Goal: Task Accomplishment & Management: Use online tool/utility

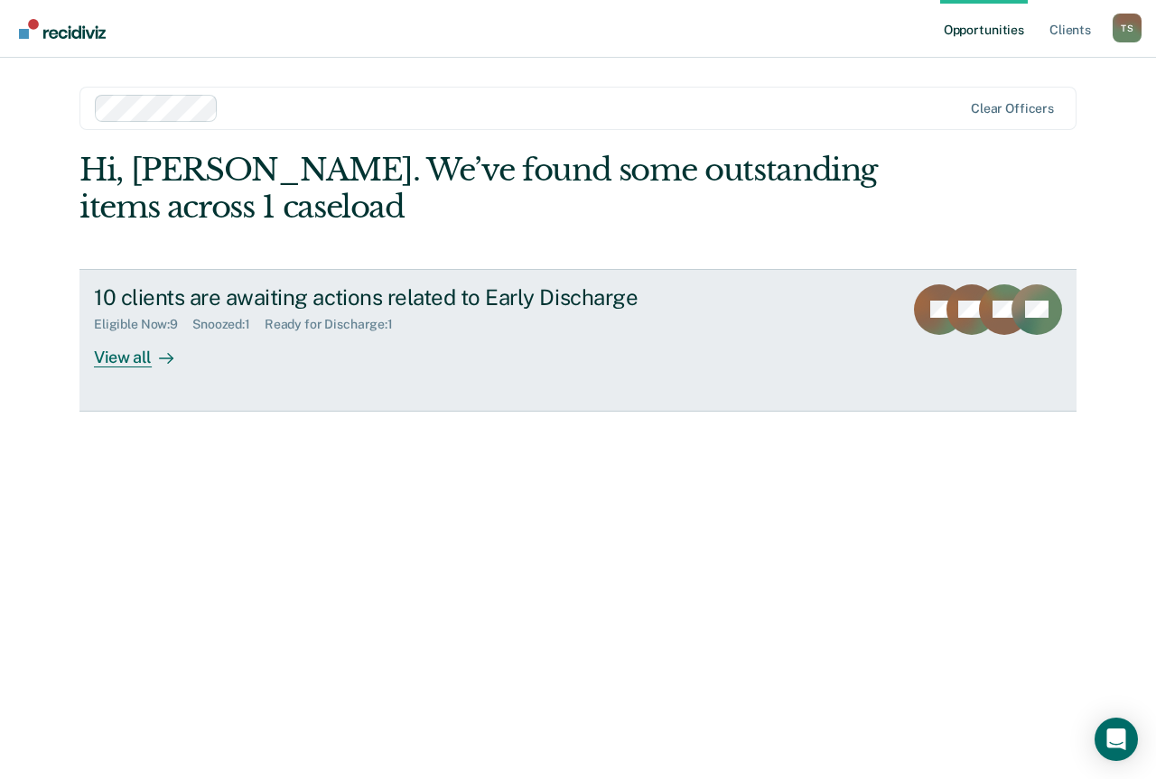
click at [129, 363] on div "View all" at bounding box center [144, 349] width 101 height 35
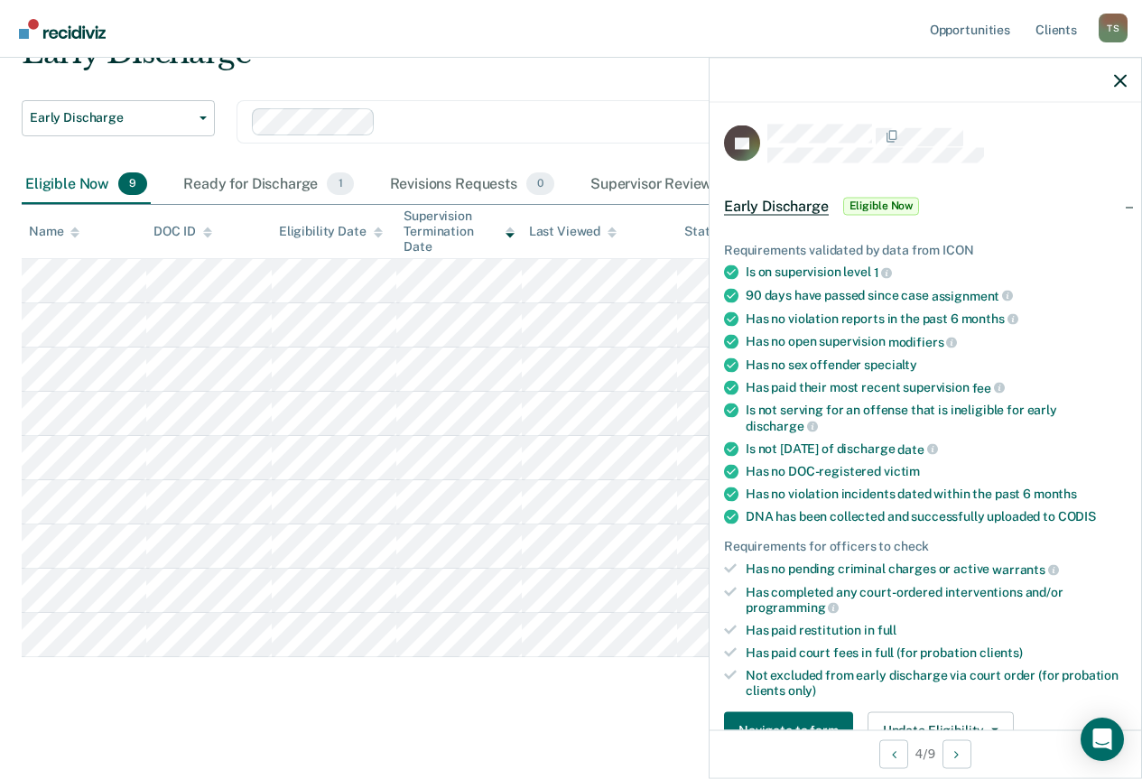
scroll to position [271, 0]
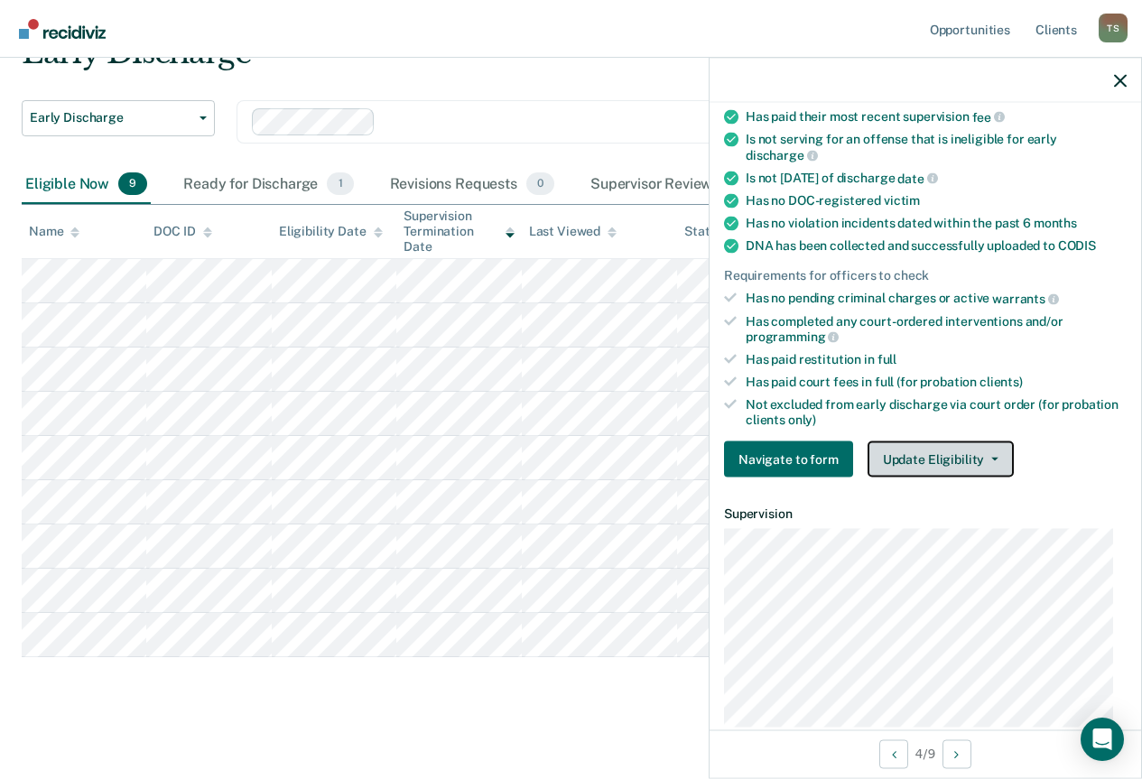
click at [962, 452] on button "Update Eligibility" at bounding box center [941, 460] width 146 height 36
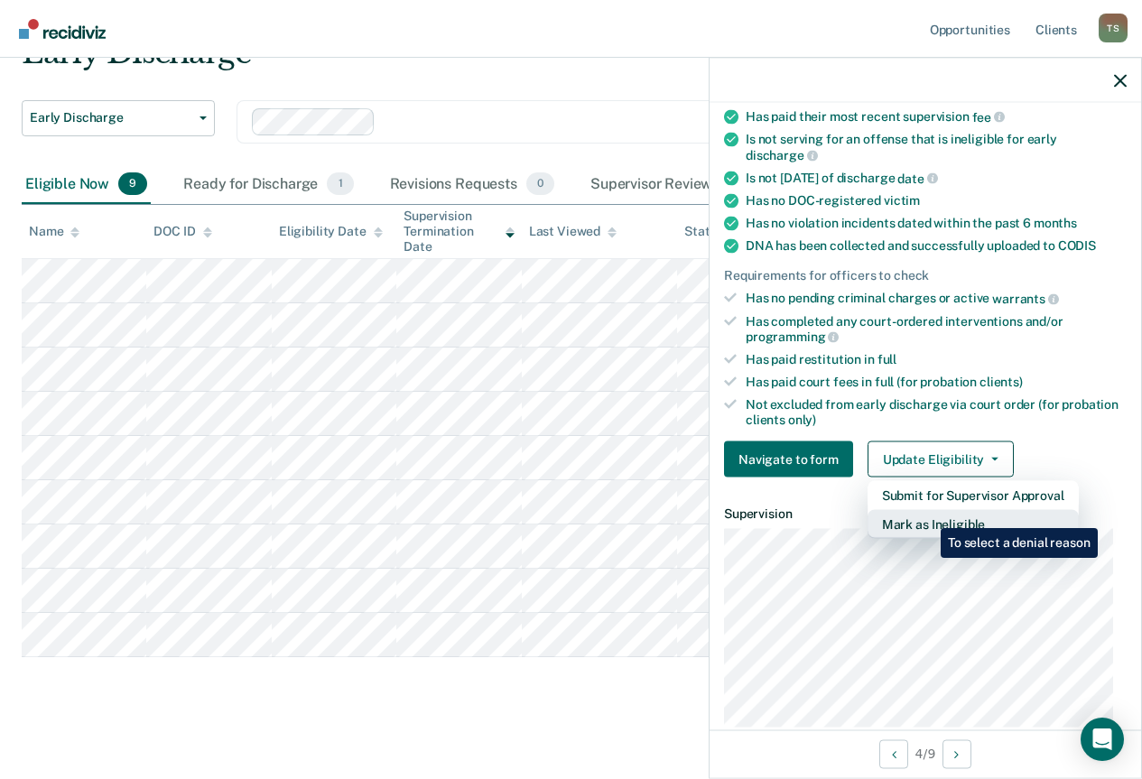
click at [927, 515] on button "Mark as Ineligible" at bounding box center [973, 524] width 211 height 29
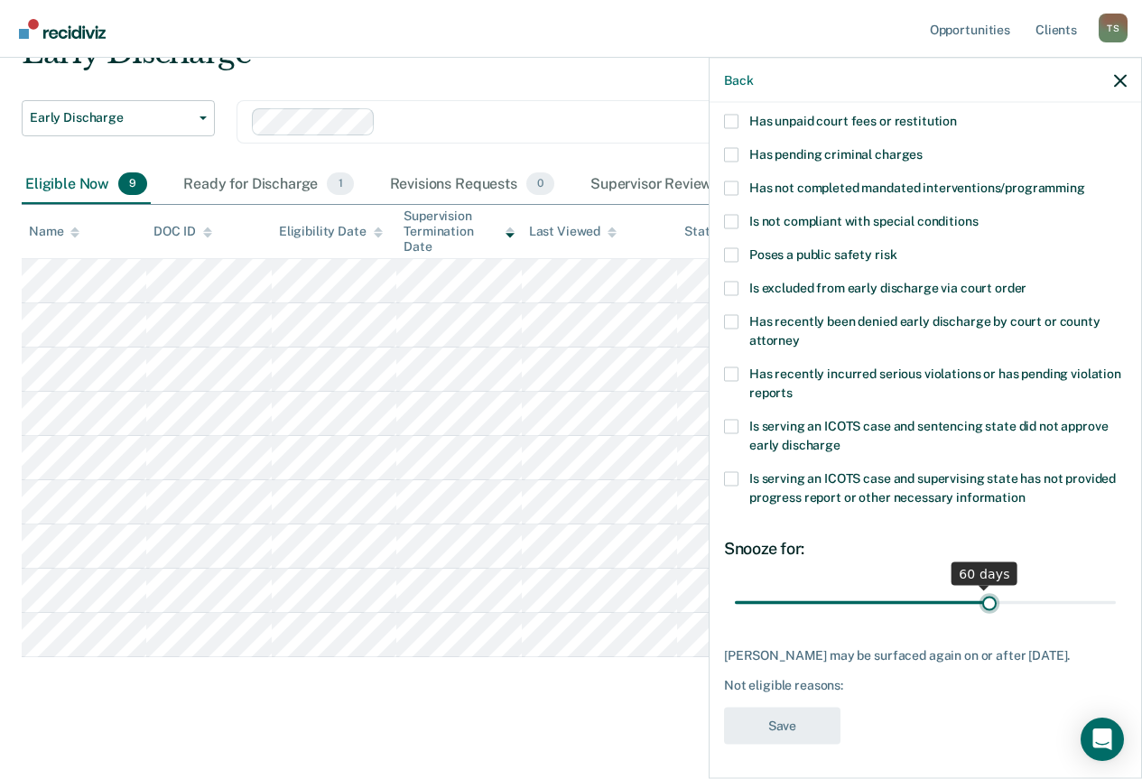
drag, startPoint x: 858, startPoint y: 601, endPoint x: 979, endPoint y: 610, distance: 121.3
click at [979, 610] on input "range" at bounding box center [925, 603] width 381 height 32
type input "60"
click at [978, 606] on input "range" at bounding box center [925, 603] width 381 height 32
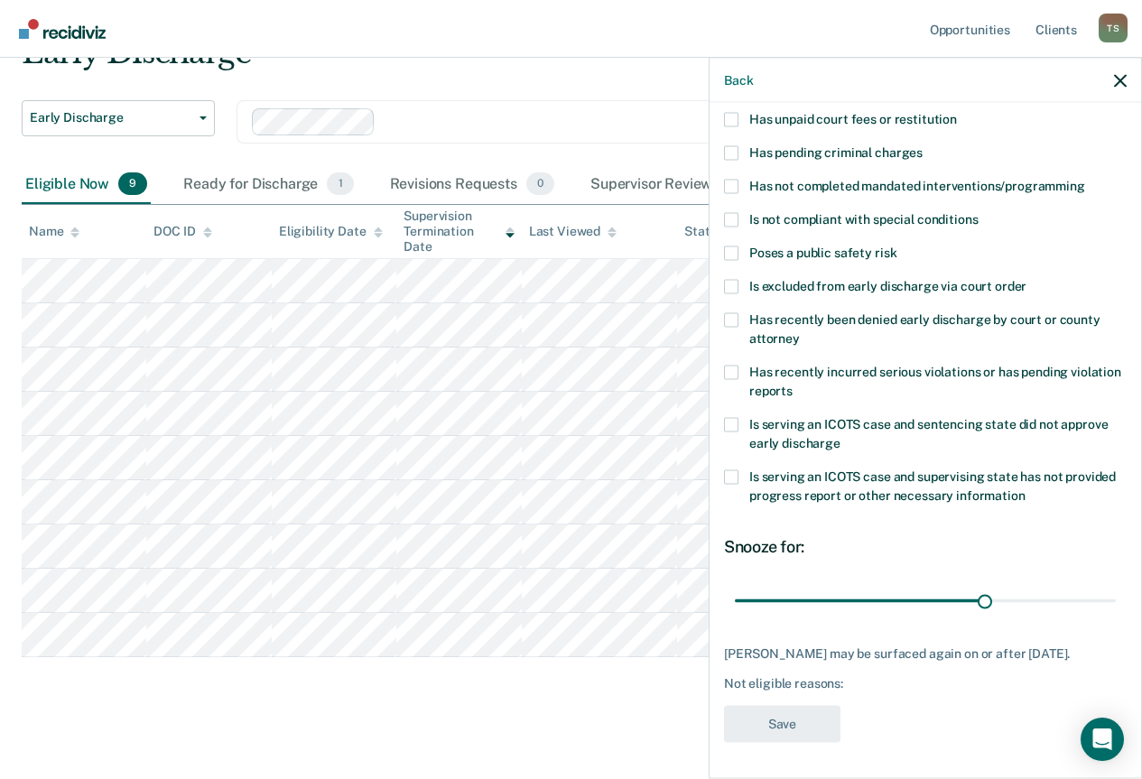
click at [838, 661] on div "[PERSON_NAME] may be surfaced again on or after [DATE]. Not eligible reasons:" at bounding box center [925, 668] width 403 height 45
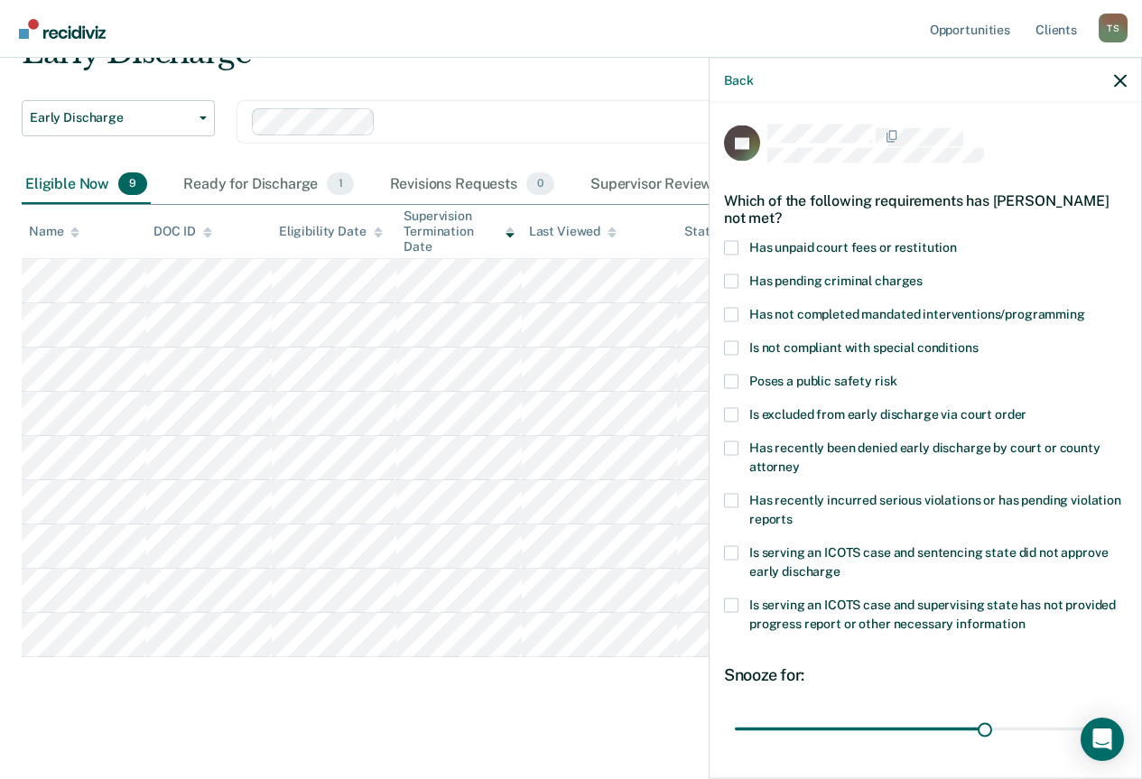
scroll to position [0, 0]
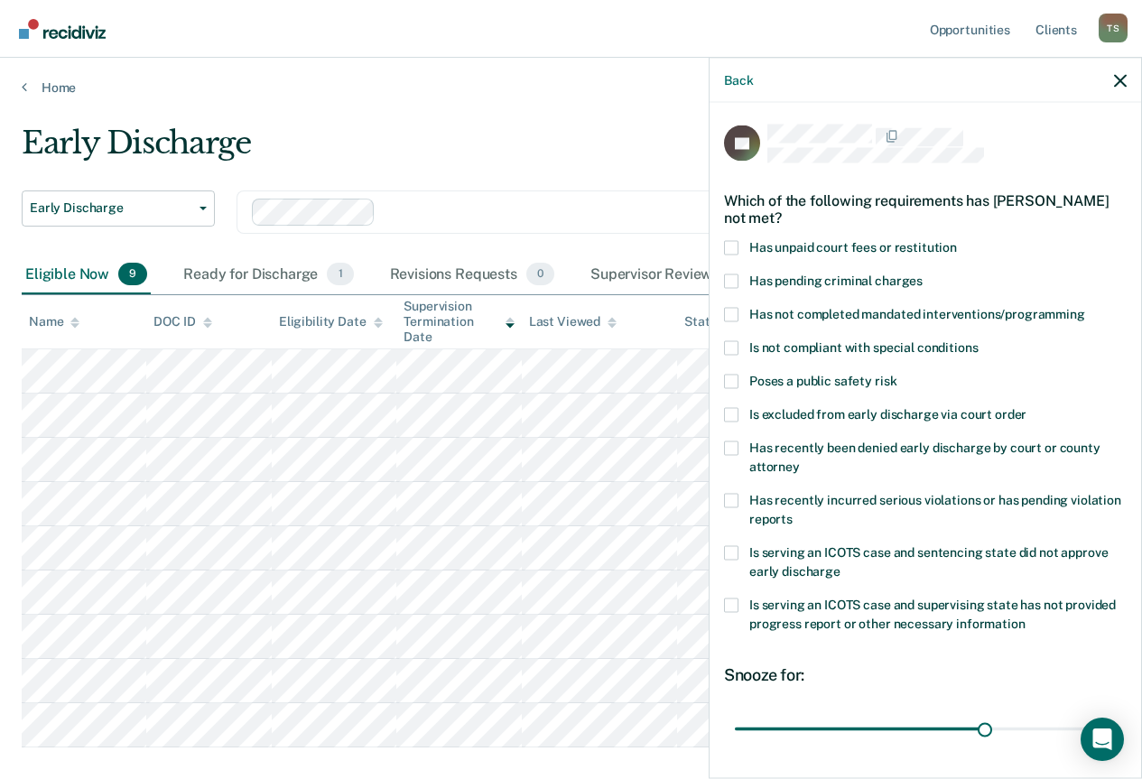
click at [730, 249] on span at bounding box center [731, 247] width 14 height 14
click at [957, 240] on input "Has unpaid court fees or restitution" at bounding box center [957, 240] width 0 height 0
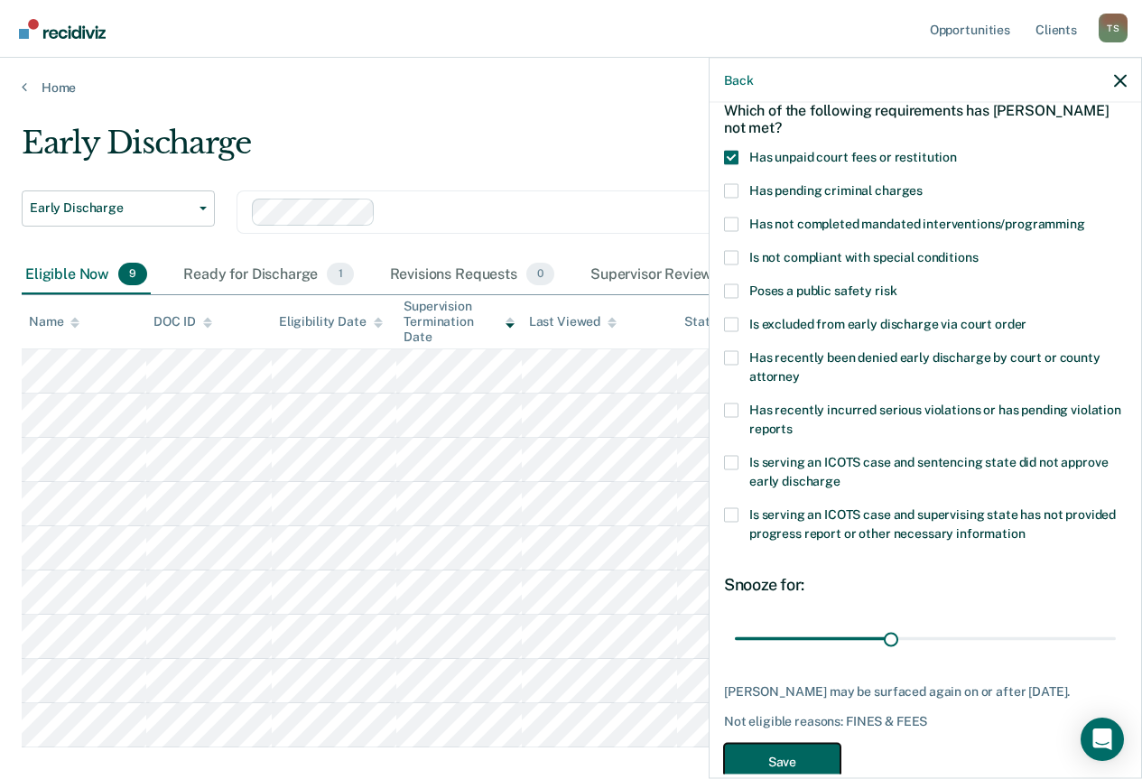
click at [799, 767] on button "Save" at bounding box center [782, 761] width 116 height 37
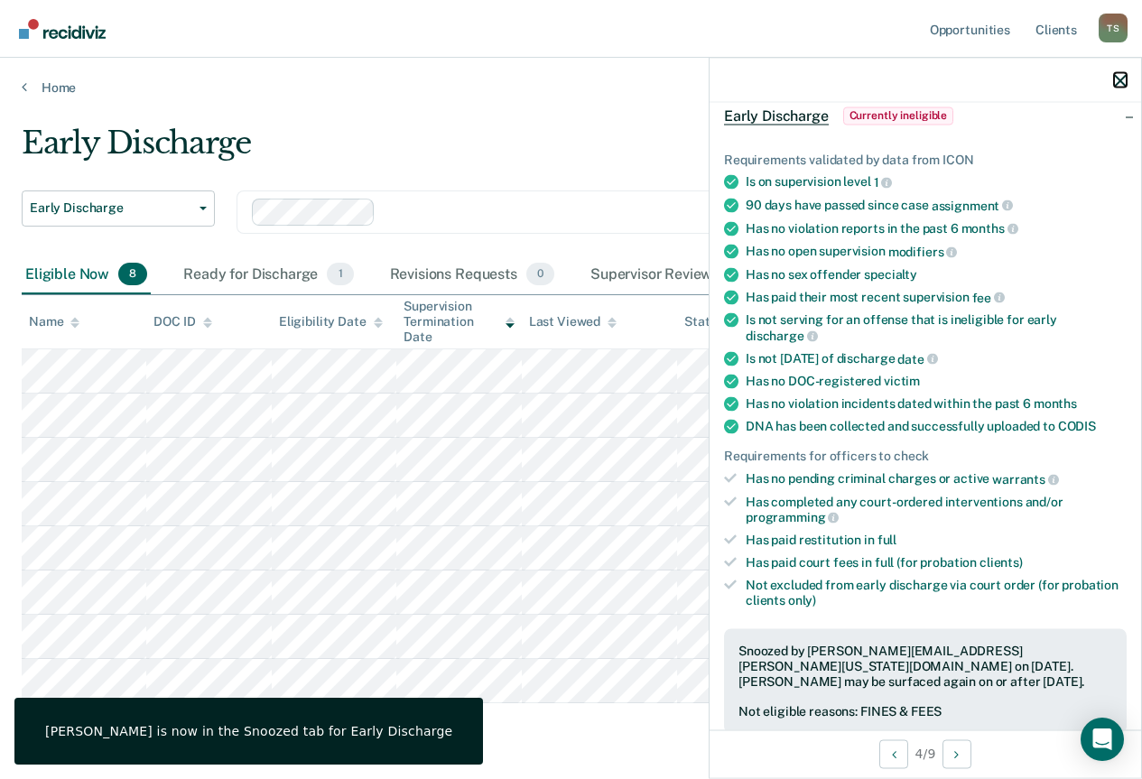
click at [1121, 84] on icon "button" at bounding box center [1120, 80] width 13 height 13
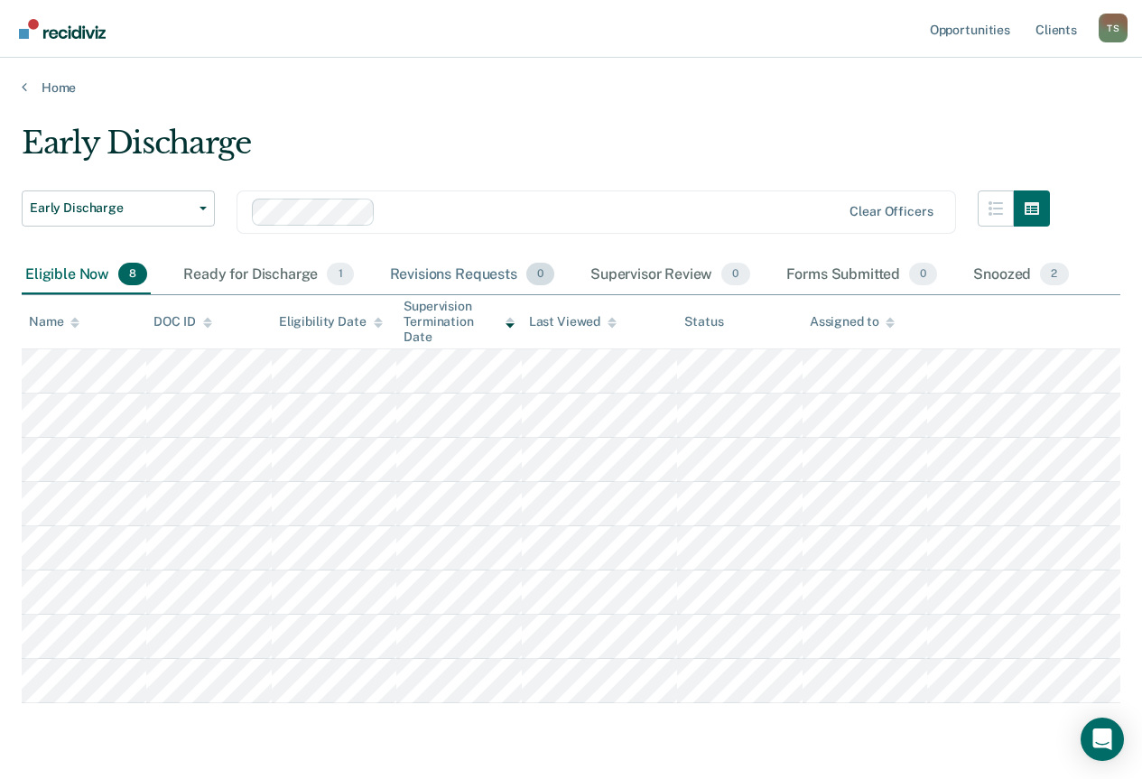
scroll to position [54, 0]
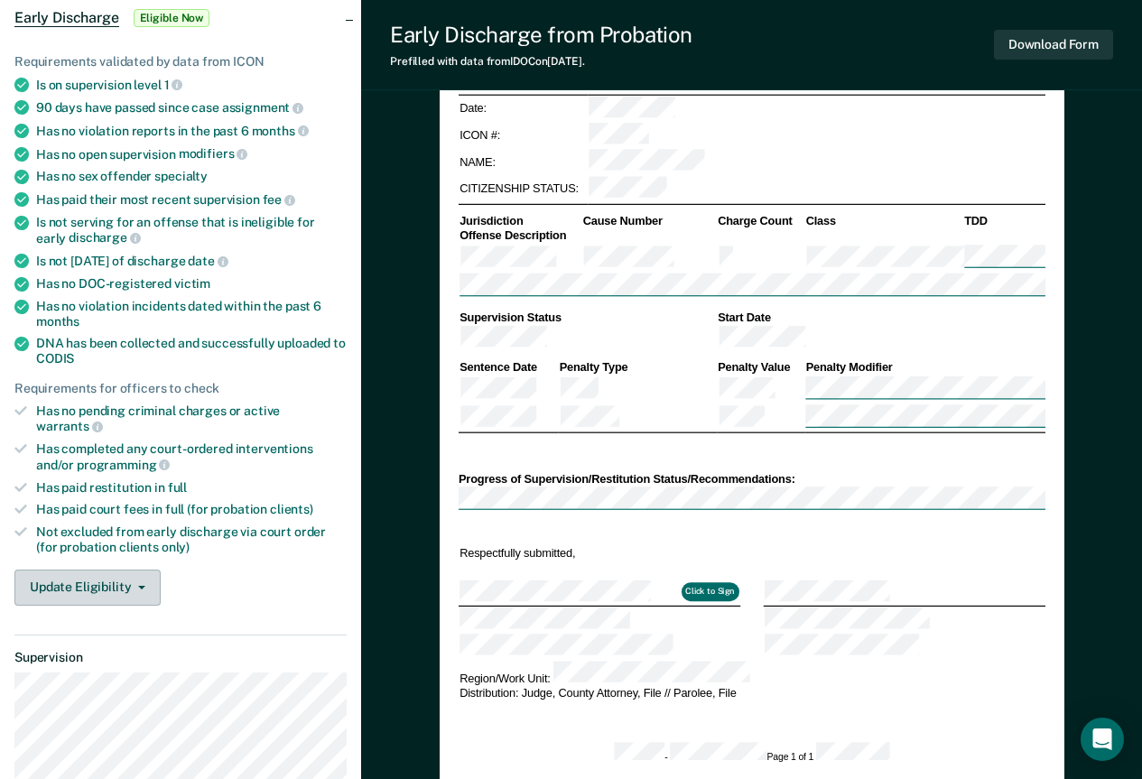
scroll to position [361, 0]
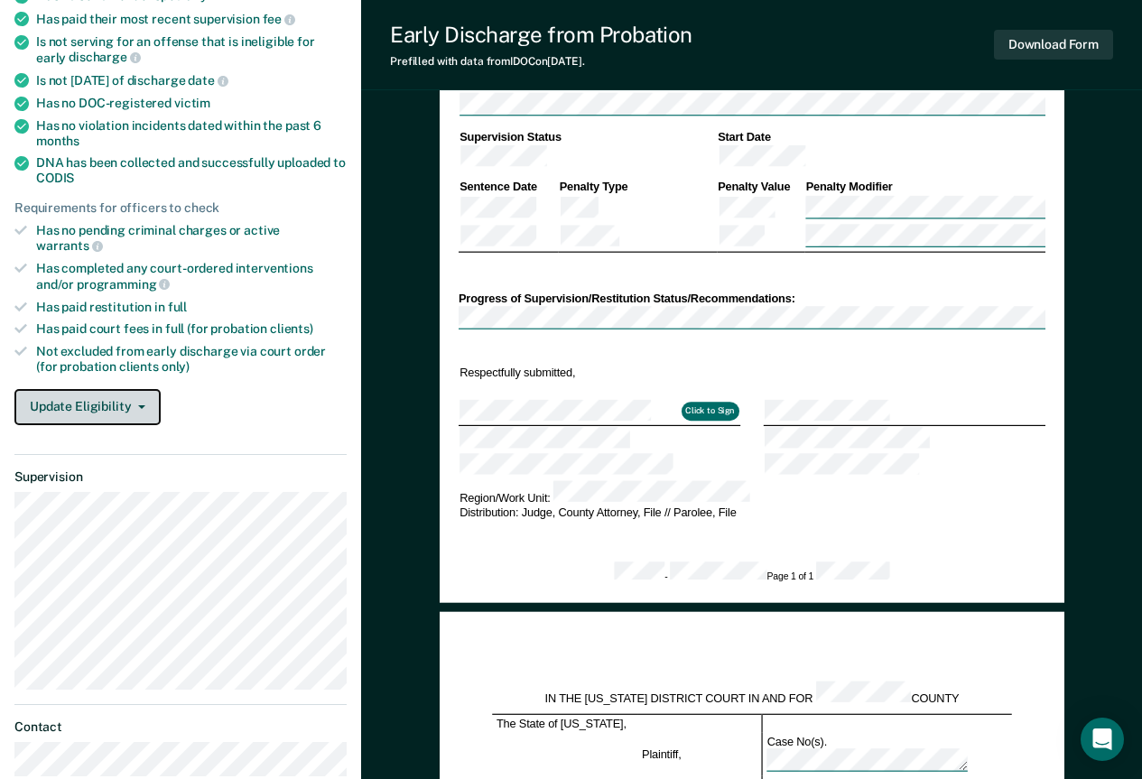
click at [103, 391] on button "Update Eligibility" at bounding box center [87, 407] width 146 height 36
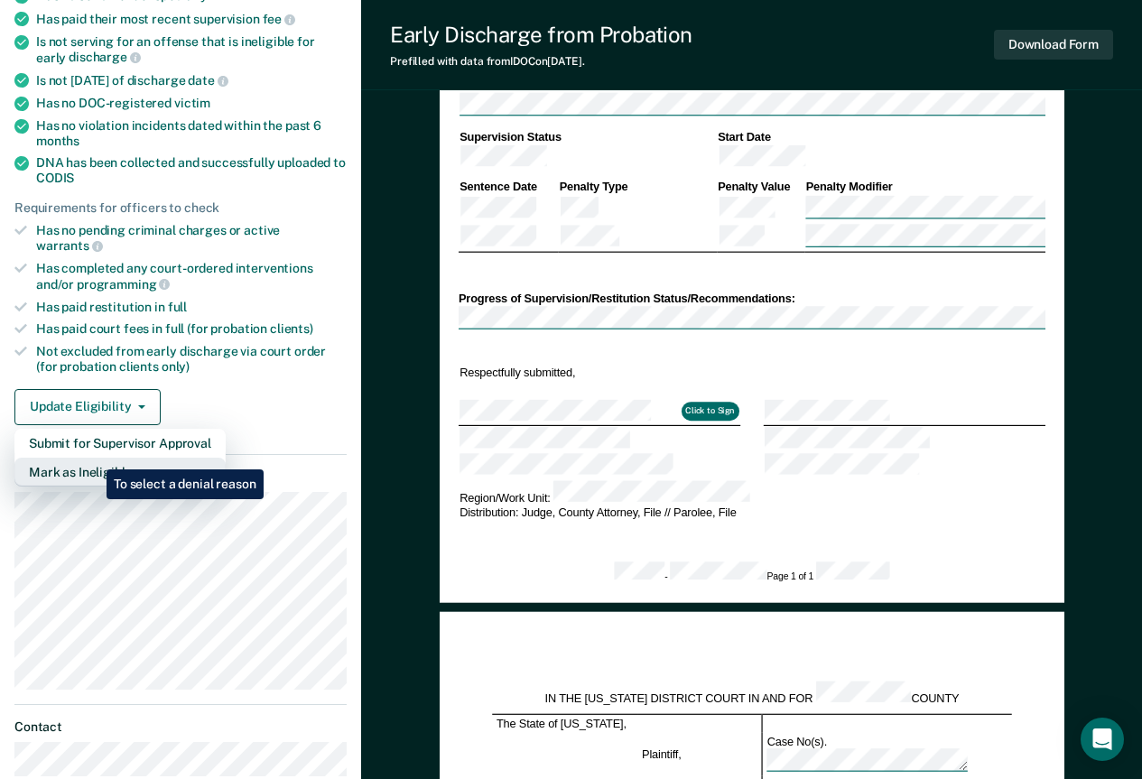
click at [93, 458] on button "Mark as Ineligible" at bounding box center [119, 472] width 211 height 29
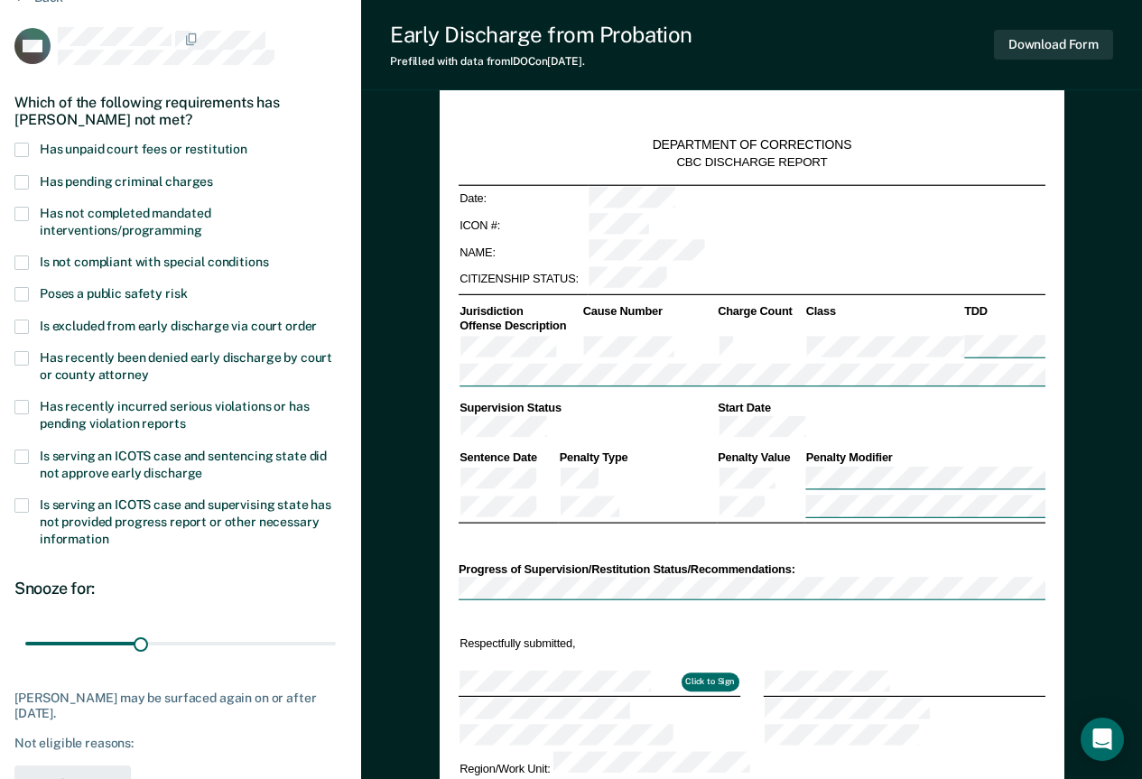
scroll to position [0, 0]
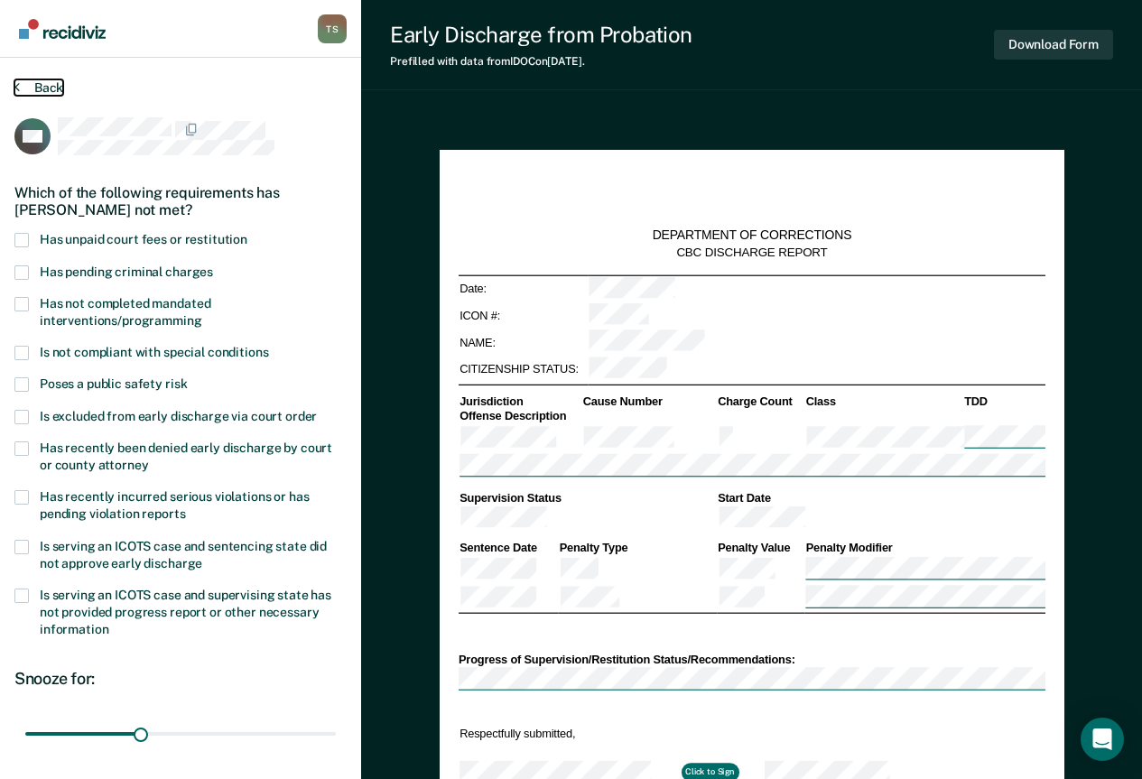
click at [32, 88] on button "Back" at bounding box center [38, 87] width 49 height 16
type textarea "x"
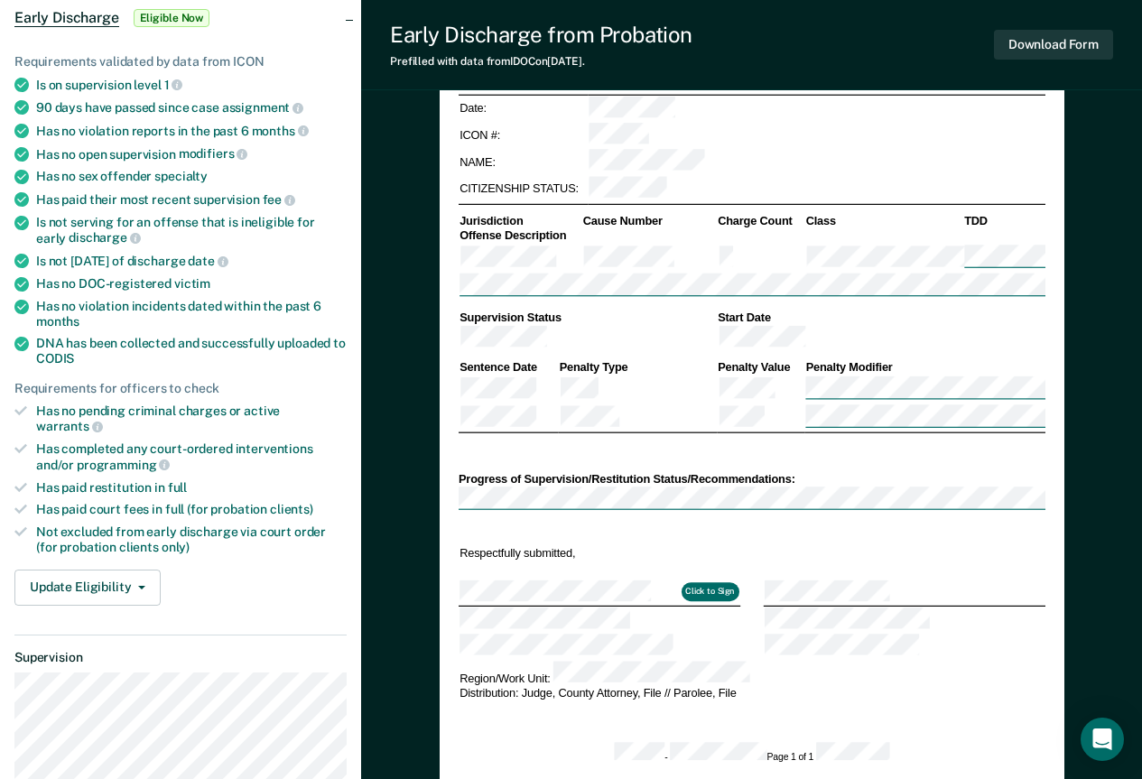
scroll to position [271, 0]
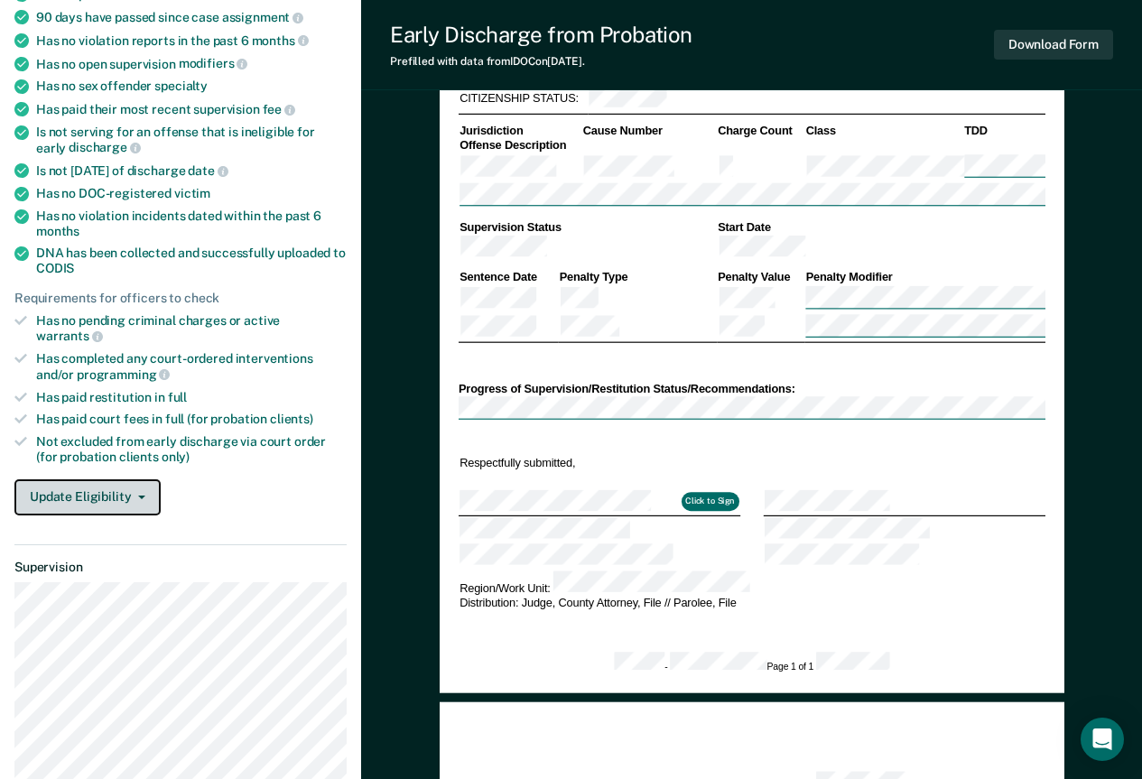
click at [66, 480] on button "Update Eligibility" at bounding box center [87, 498] width 146 height 36
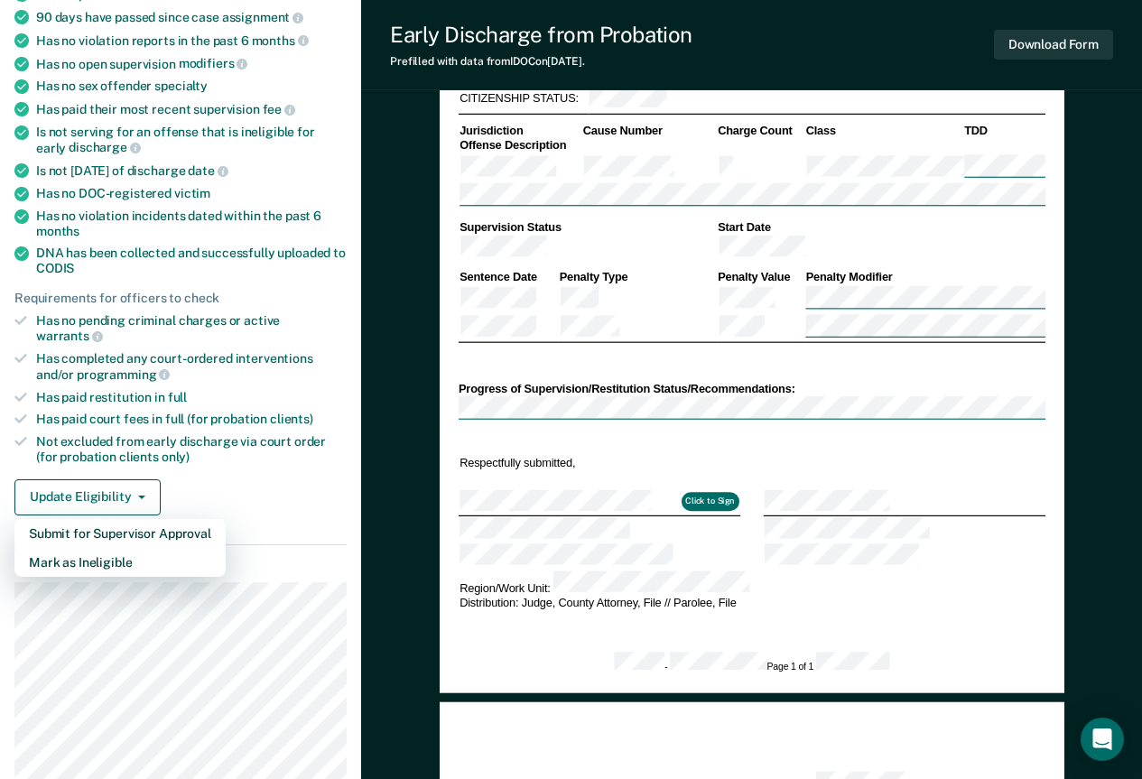
click at [344, 480] on div "Update Eligibility Submit for Supervisor Approval [PERSON_NAME] as Ineligible" at bounding box center [180, 498] width 332 height 36
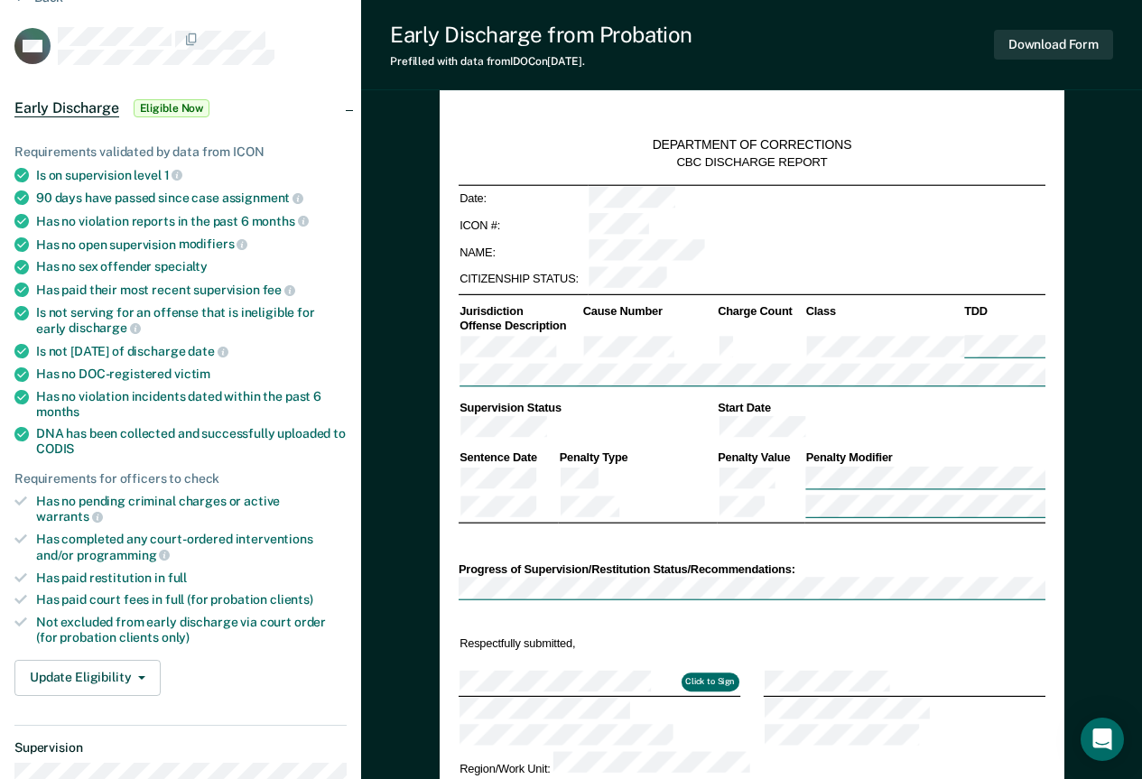
scroll to position [0, 0]
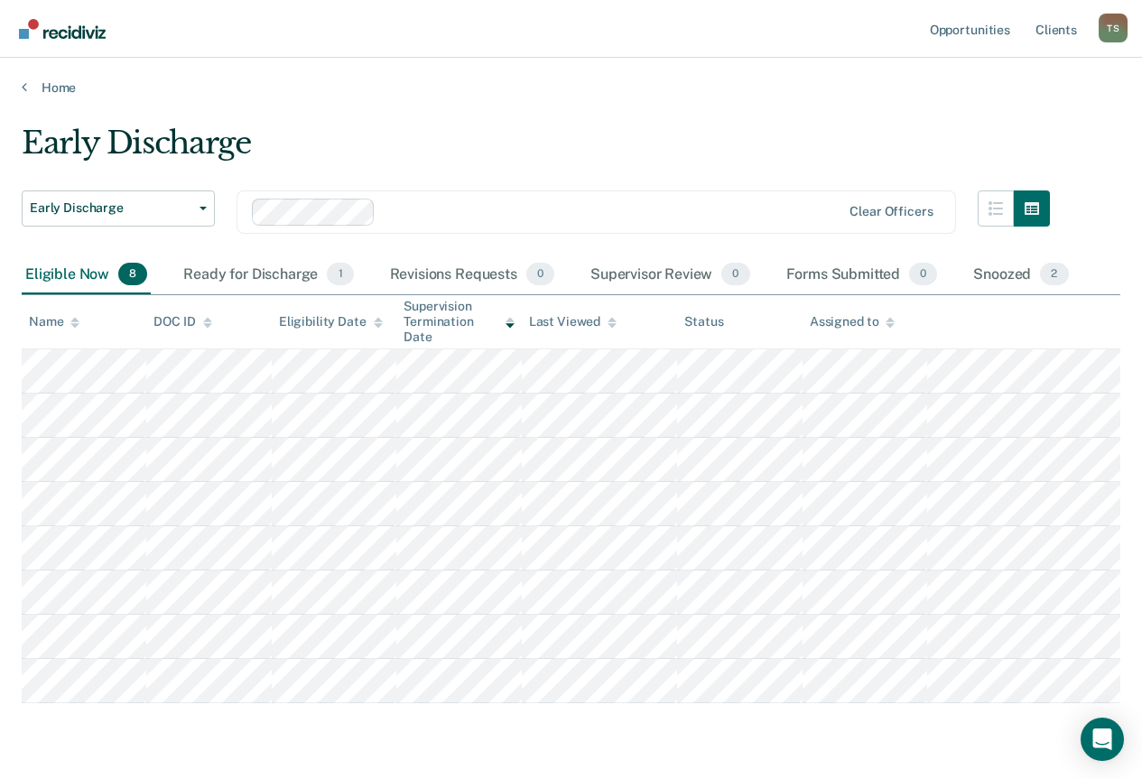
scroll to position [54, 0]
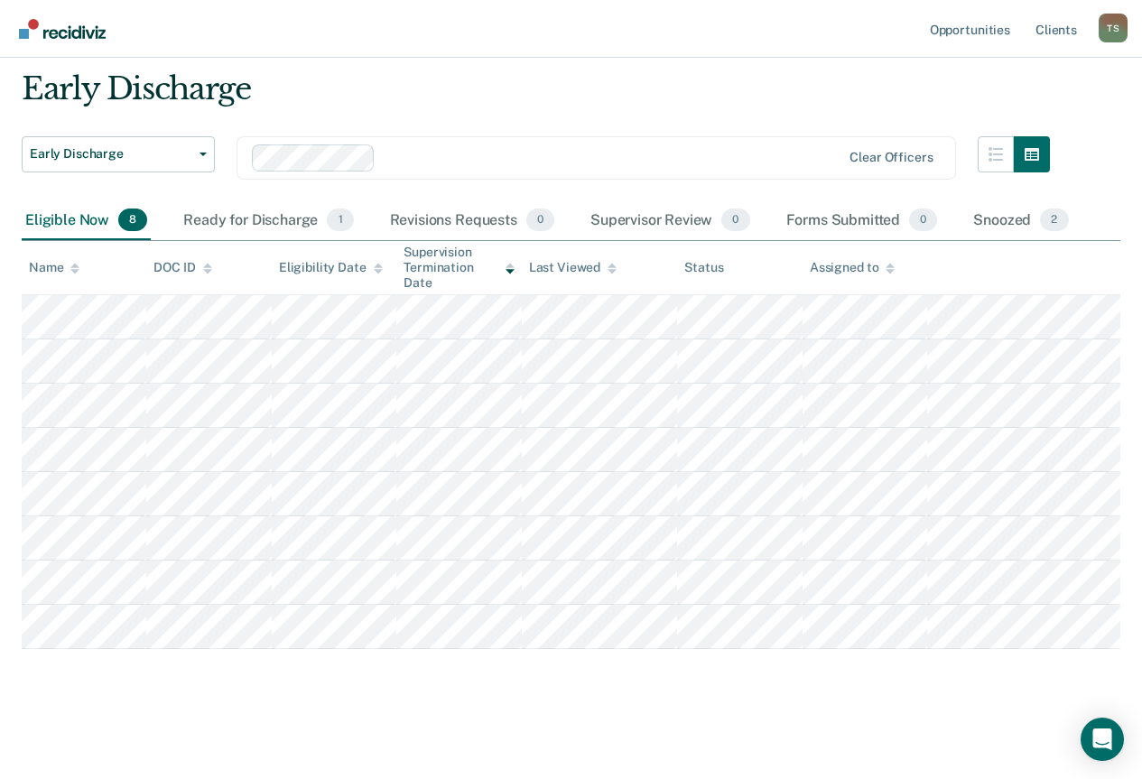
click at [374, 263] on icon at bounding box center [378, 269] width 9 height 12
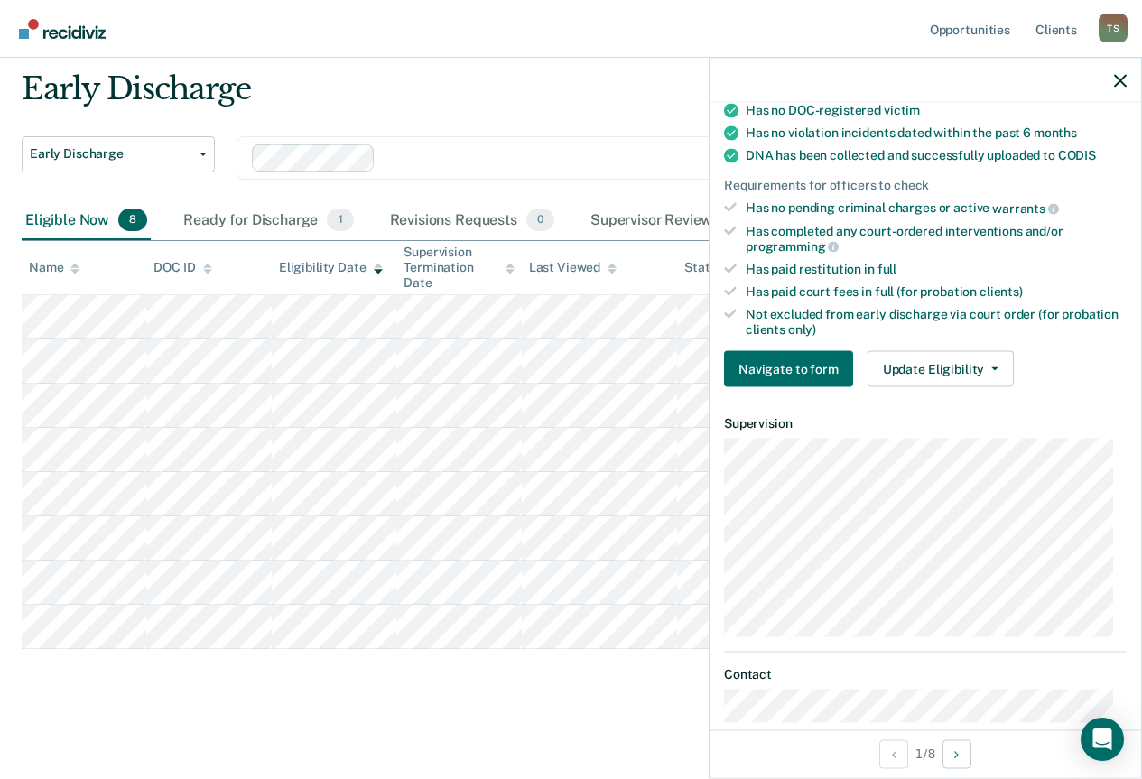
scroll to position [471, 0]
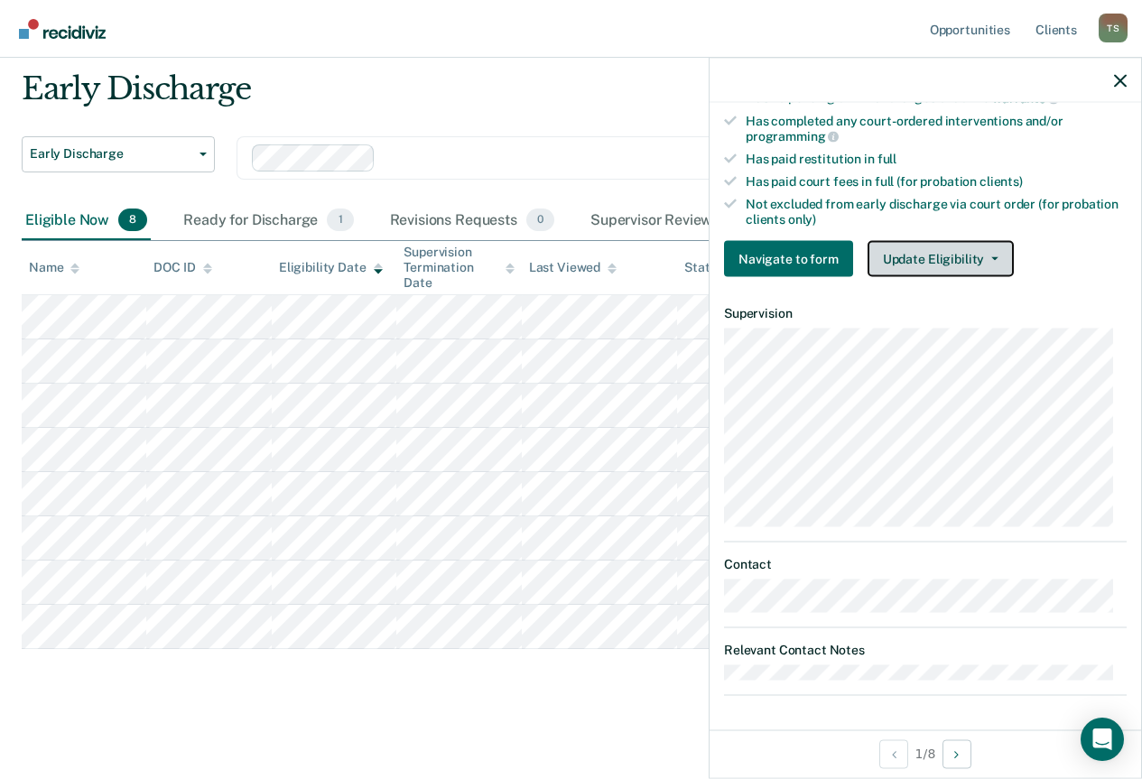
click at [980, 266] on button "Update Eligibility" at bounding box center [941, 259] width 146 height 36
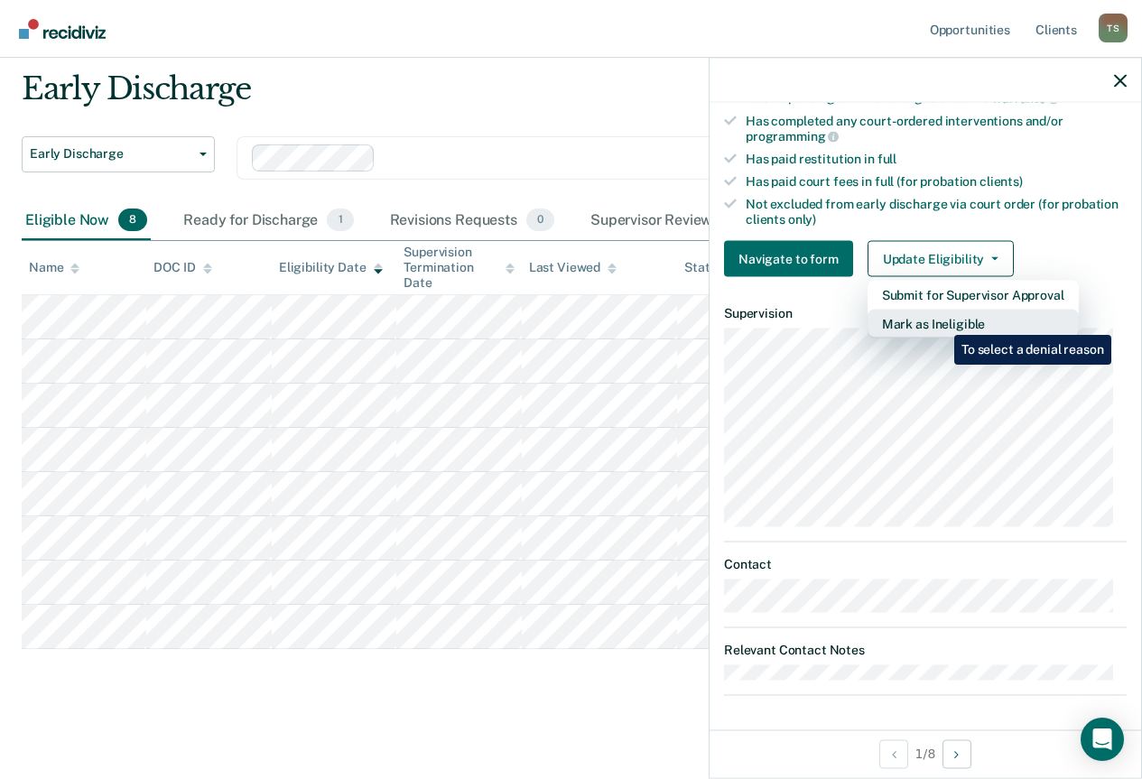
click at [941, 321] on button "Mark as Ineligible" at bounding box center [973, 324] width 211 height 29
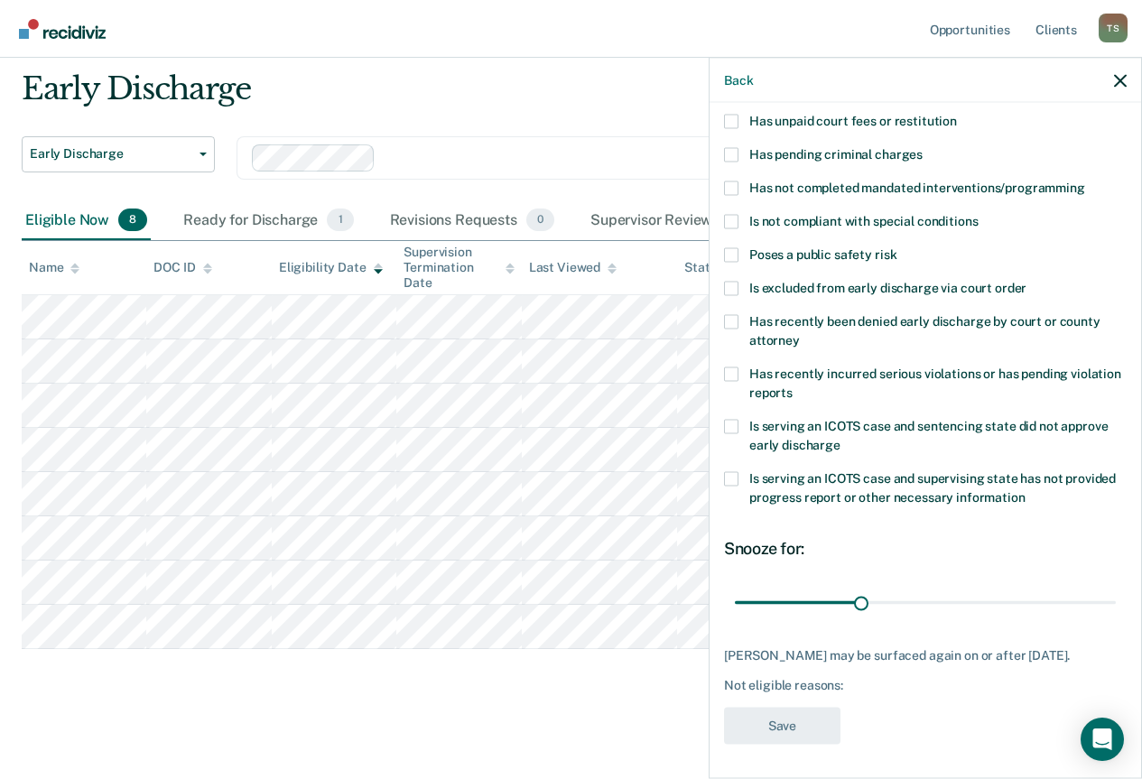
scroll to position [0, 0]
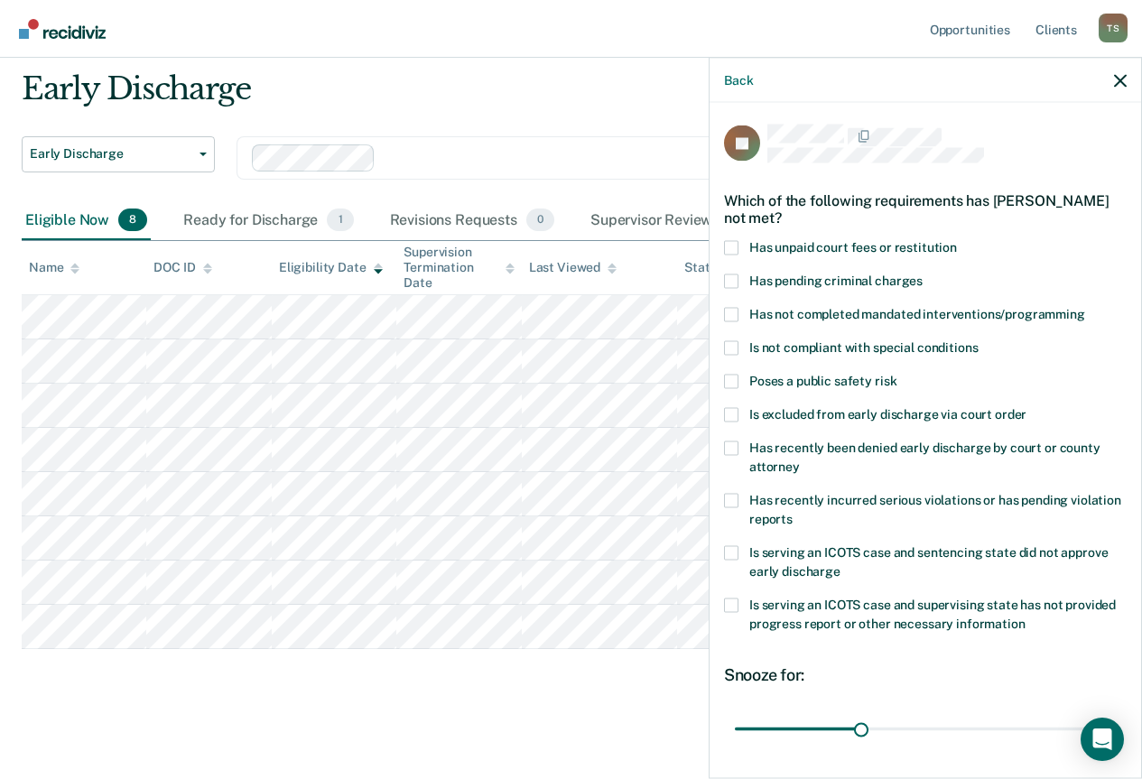
click at [737, 241] on span at bounding box center [731, 247] width 14 height 14
click at [957, 240] on input "Has unpaid court fees or restitution" at bounding box center [957, 240] width 0 height 0
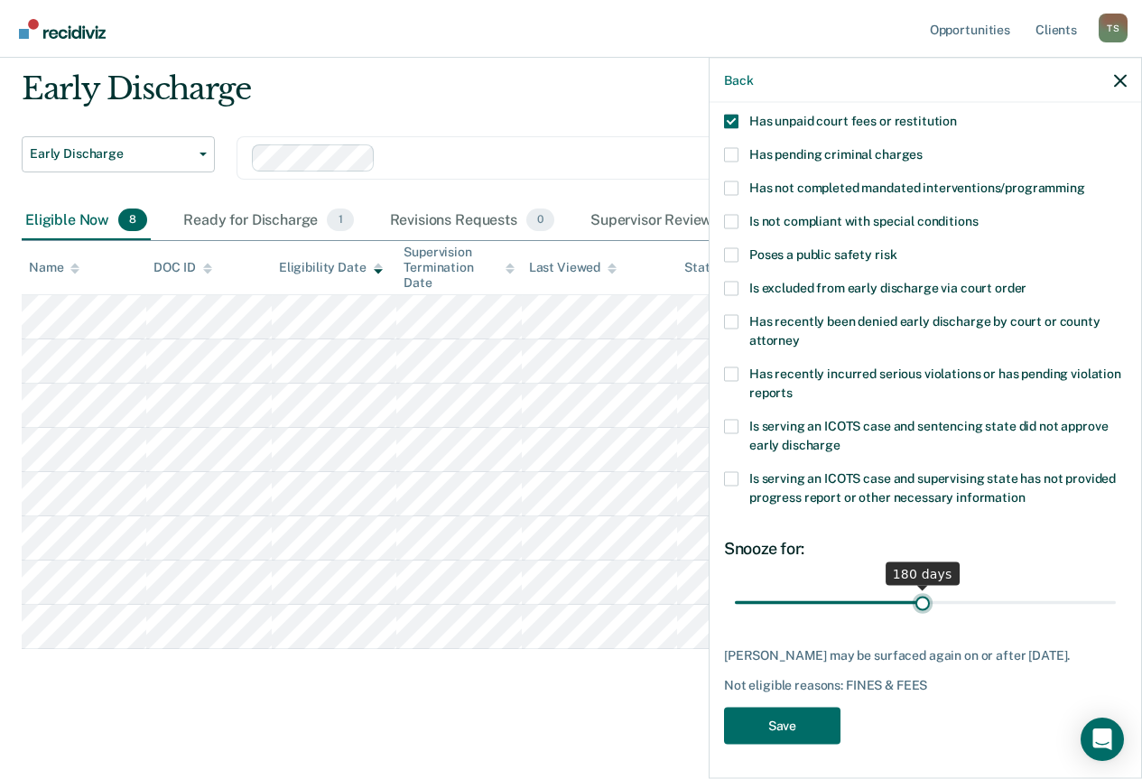
drag, startPoint x: 770, startPoint y: 599, endPoint x: 916, endPoint y: 621, distance: 147.1
type input "180"
click at [916, 619] on input "range" at bounding box center [925, 603] width 381 height 32
click at [754, 728] on button "Save" at bounding box center [782, 725] width 116 height 37
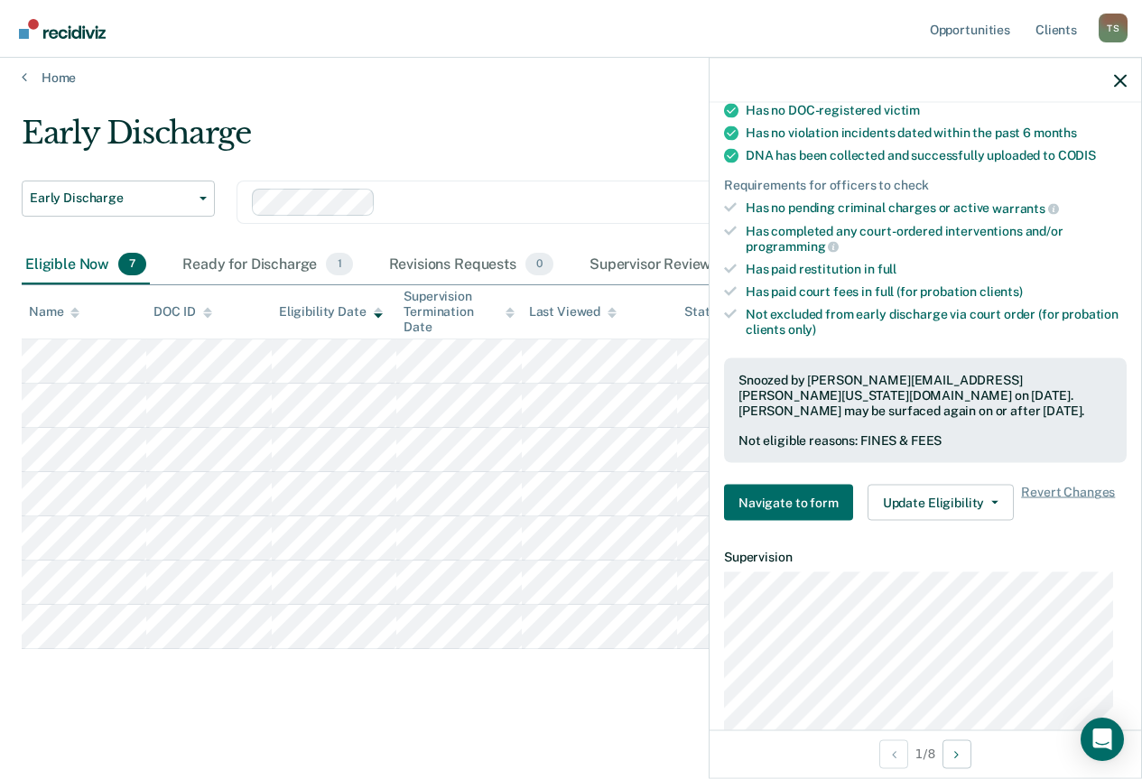
scroll to position [271, 0]
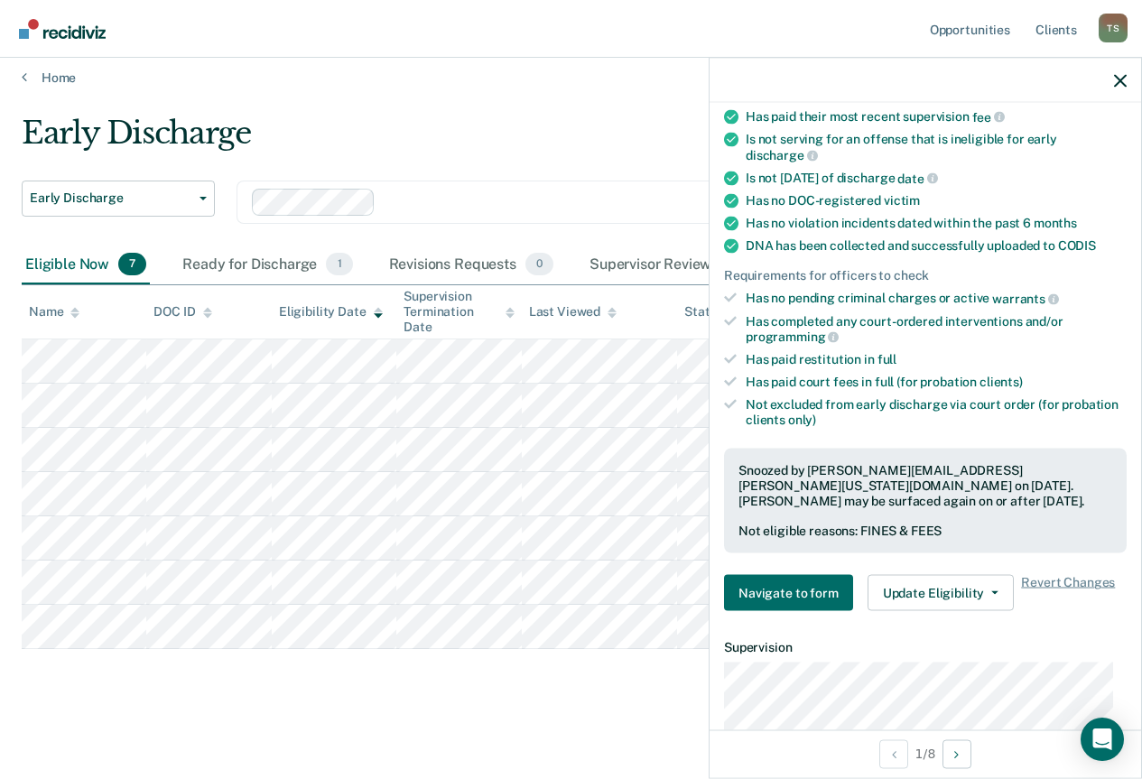
click at [1113, 77] on div at bounding box center [926, 80] width 432 height 45
click at [1122, 75] on icon "button" at bounding box center [1120, 80] width 13 height 13
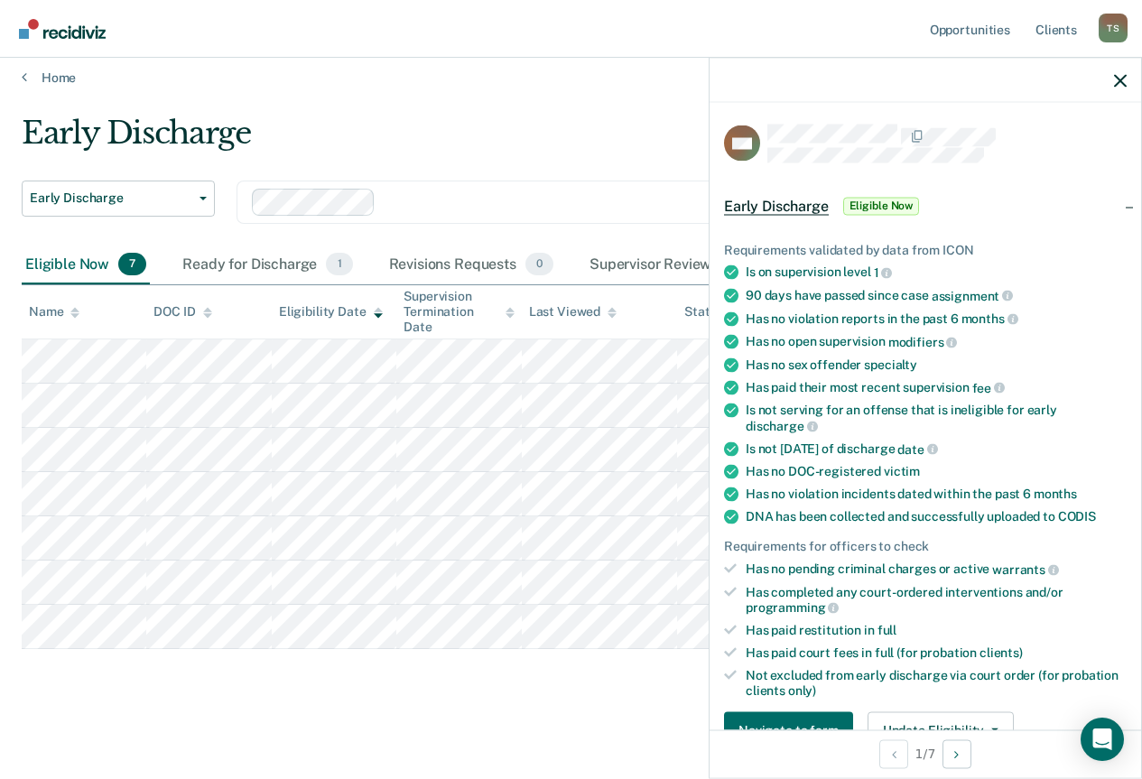
scroll to position [181, 0]
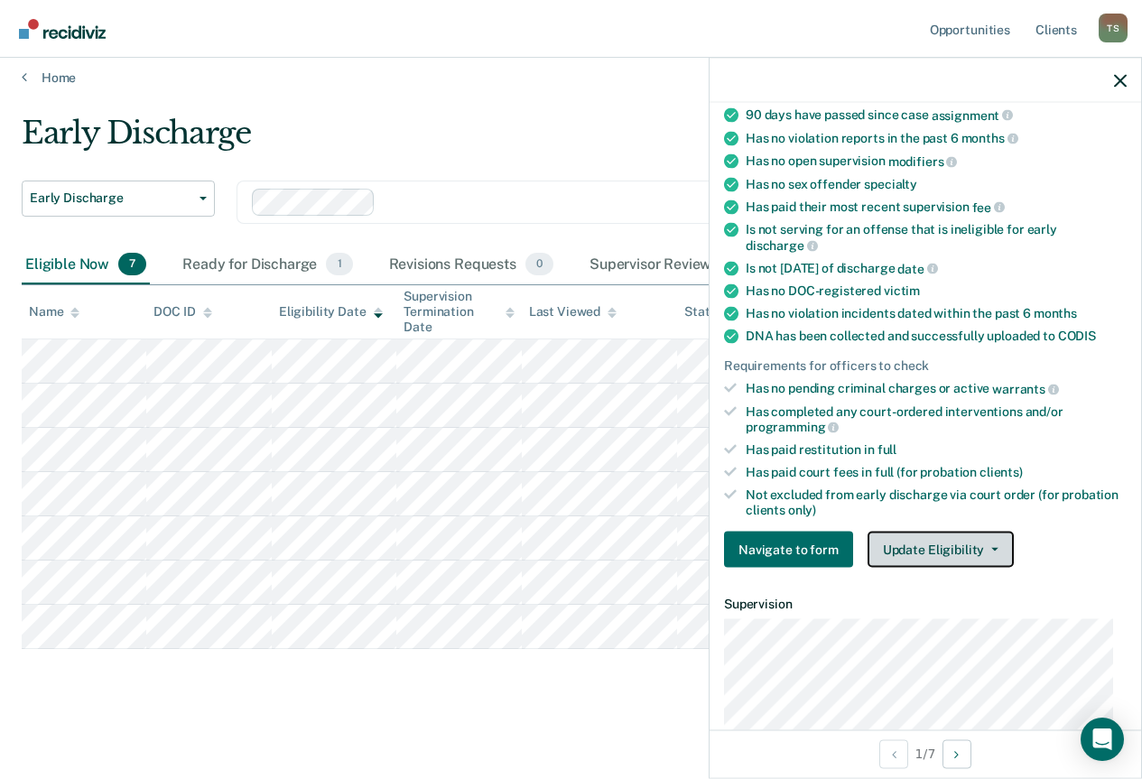
click at [936, 542] on button "Update Eligibility" at bounding box center [941, 550] width 146 height 36
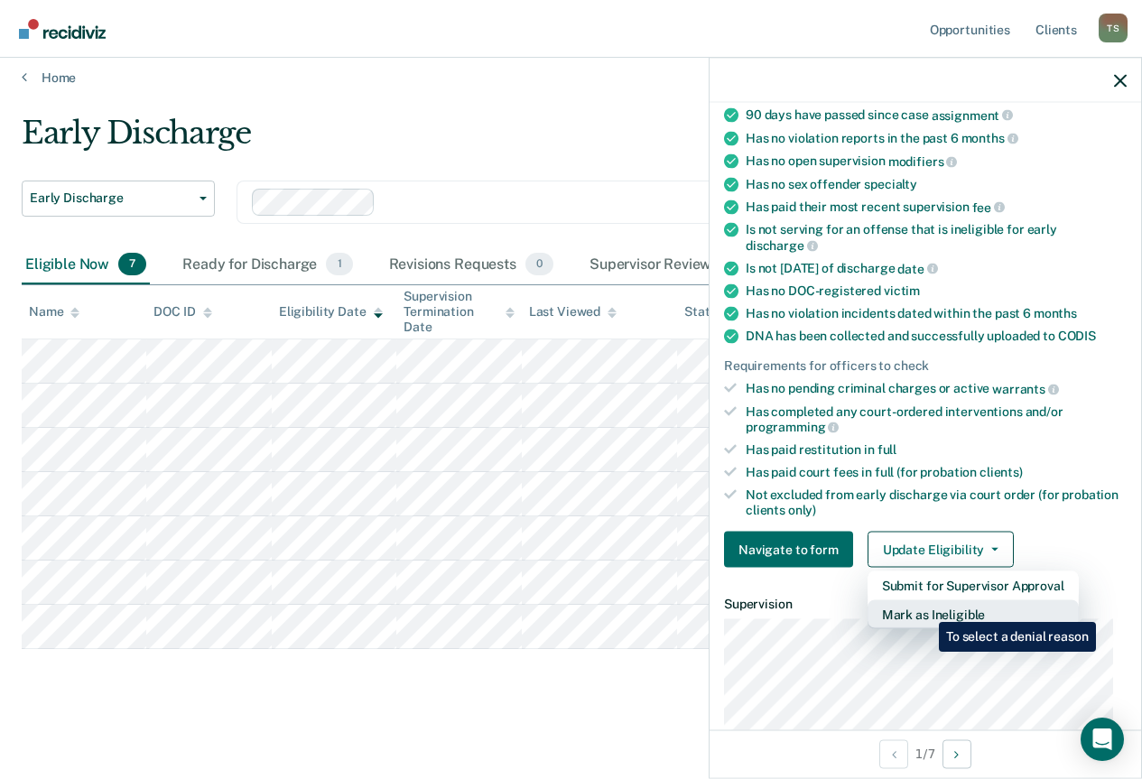
click at [926, 609] on button "Mark as Ineligible" at bounding box center [973, 615] width 211 height 29
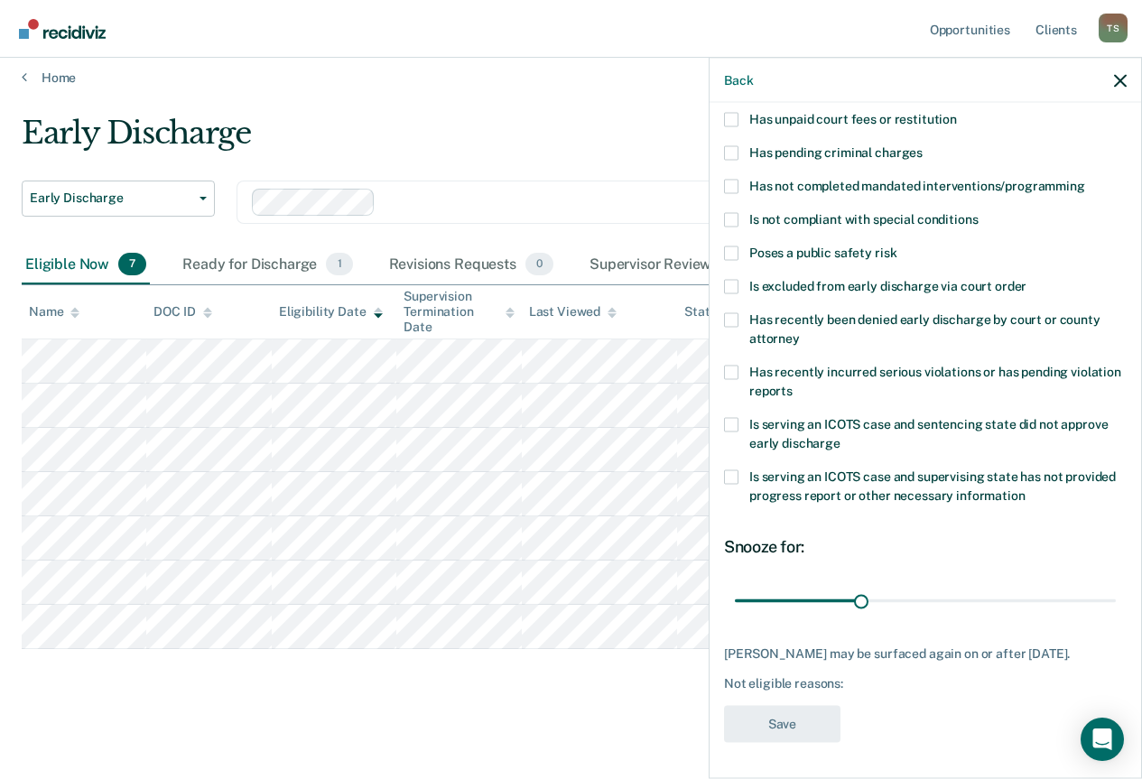
scroll to position [0, 0]
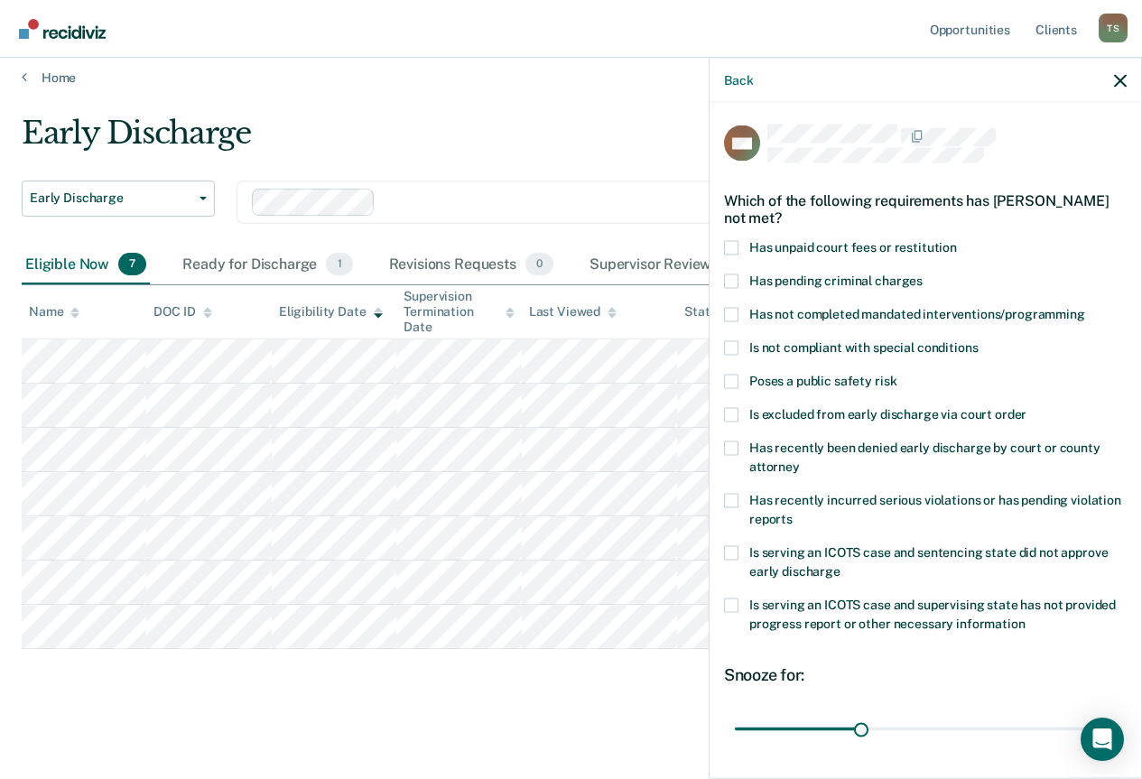
click at [732, 246] on span at bounding box center [731, 247] width 14 height 14
click at [957, 240] on input "Has unpaid court fees or restitution" at bounding box center [957, 240] width 0 height 0
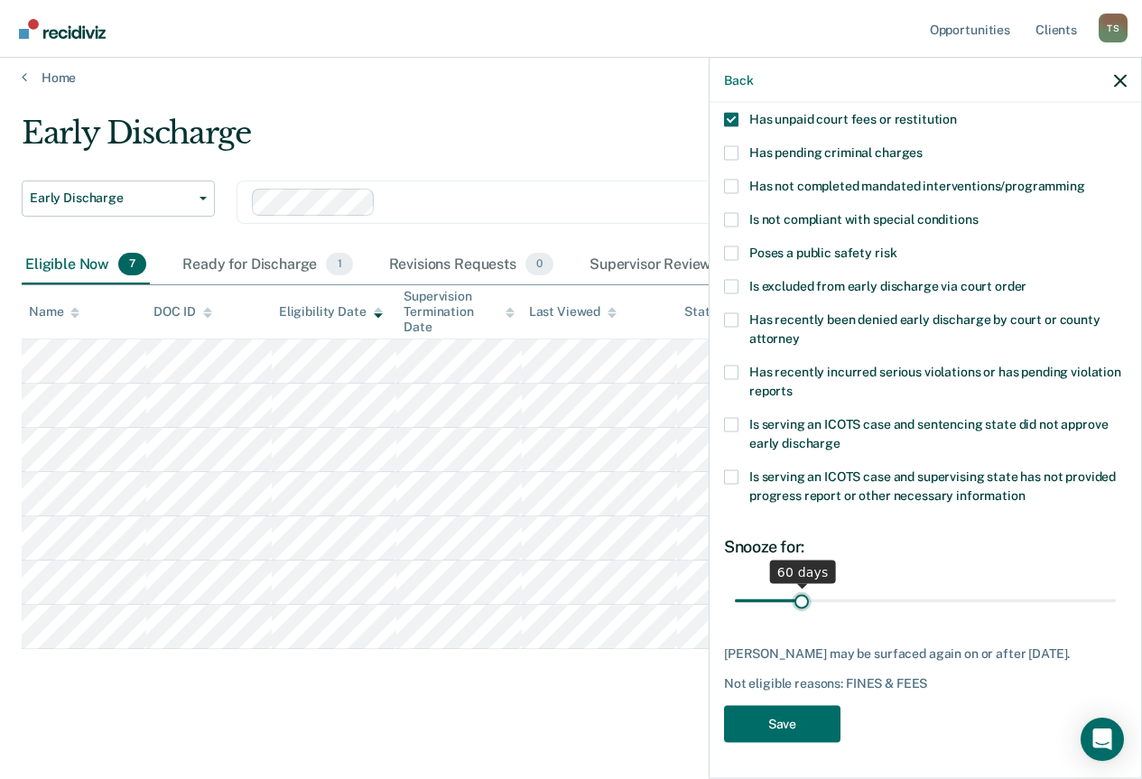
drag, startPoint x: 774, startPoint y: 588, endPoint x: 799, endPoint y: 596, distance: 26.6
type input "60"
click at [799, 596] on input "range" at bounding box center [925, 601] width 381 height 32
click at [771, 724] on button "Save" at bounding box center [782, 723] width 116 height 37
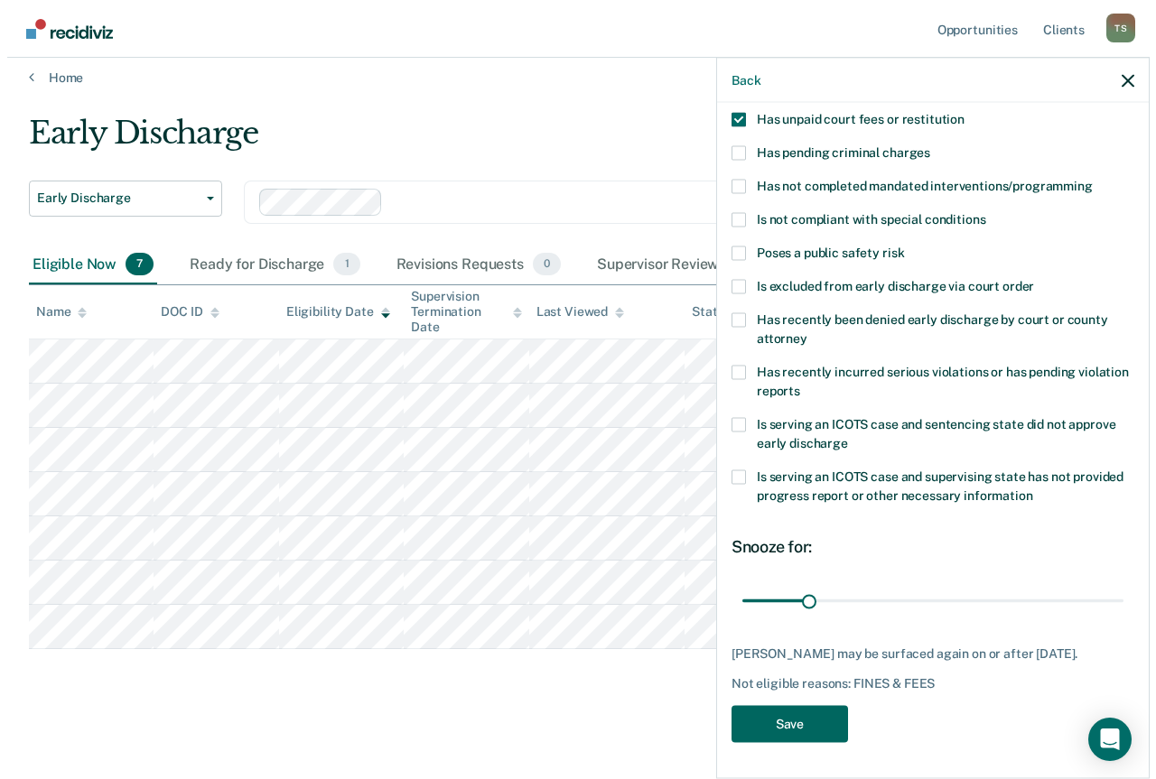
scroll to position [0, 0]
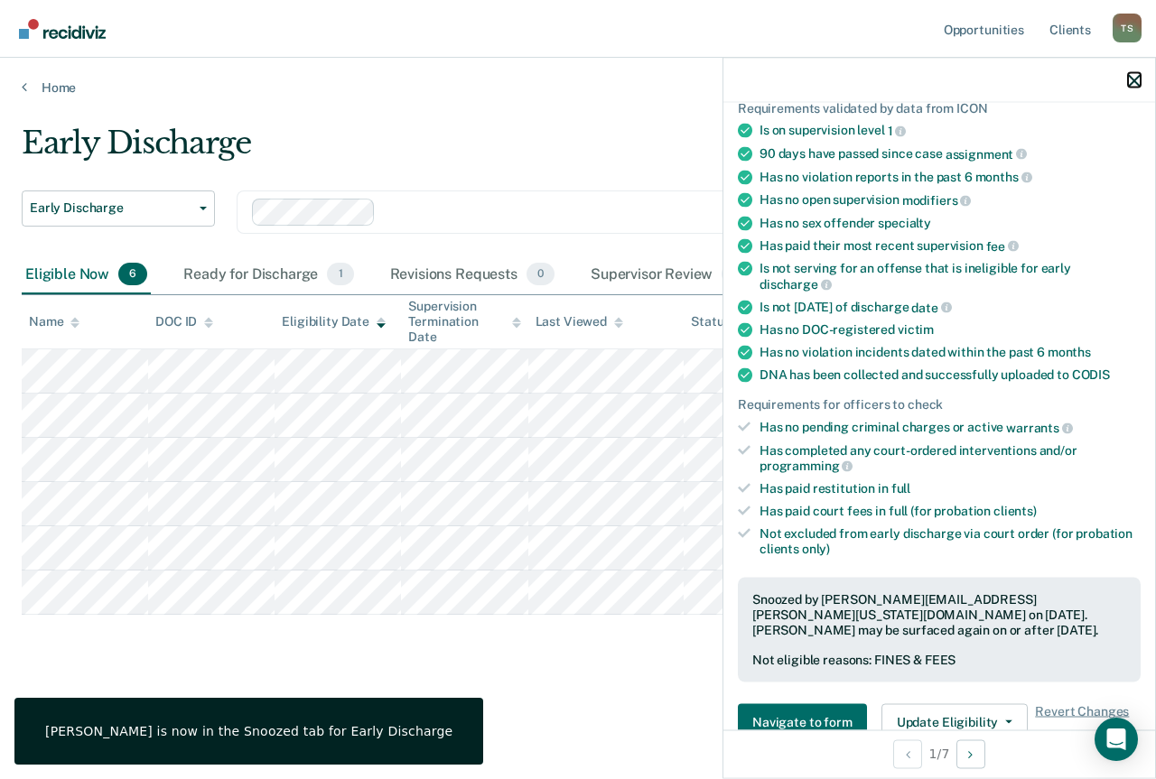
click at [1137, 79] on icon "button" at bounding box center [1134, 80] width 13 height 13
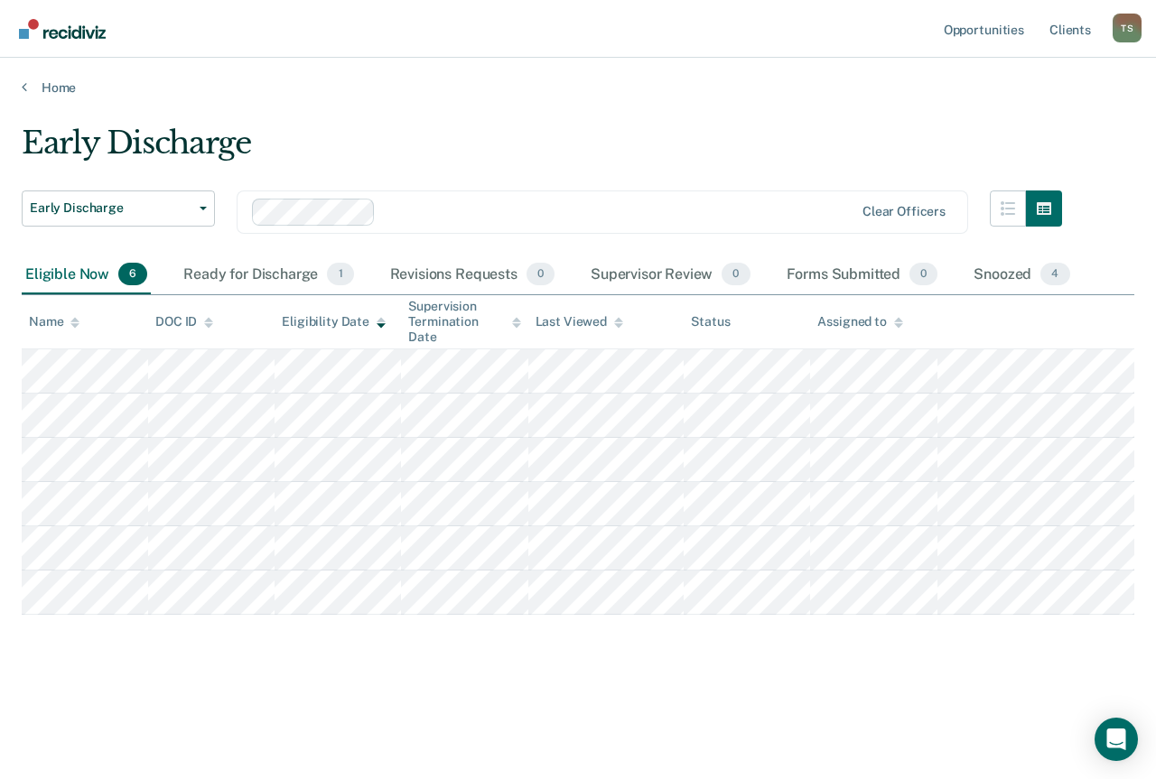
click at [340, 320] on div "Eligibility Date" at bounding box center [334, 321] width 104 height 15
click at [386, 335] on th "Eligibility Date" at bounding box center [338, 321] width 126 height 53
click at [377, 319] on icon at bounding box center [381, 319] width 9 height 5
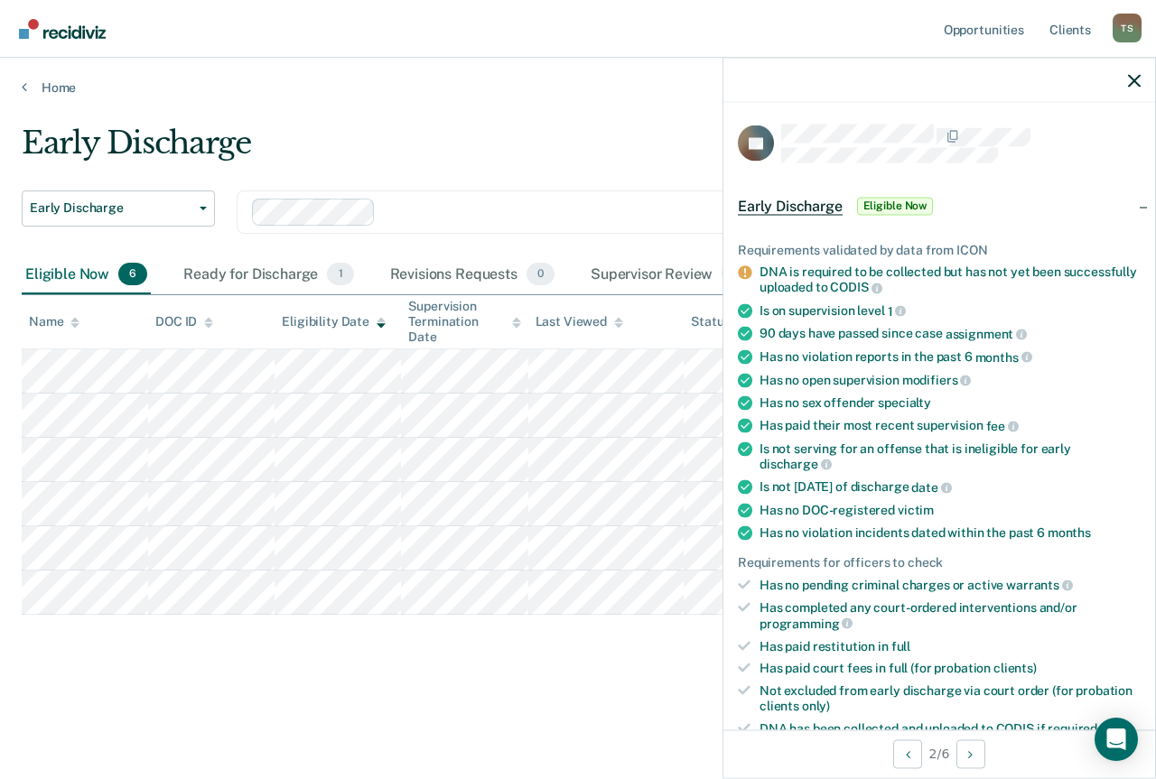
click at [625, 219] on div at bounding box center [618, 211] width 470 height 21
click at [616, 167] on div "Early Discharge" at bounding box center [542, 150] width 1040 height 51
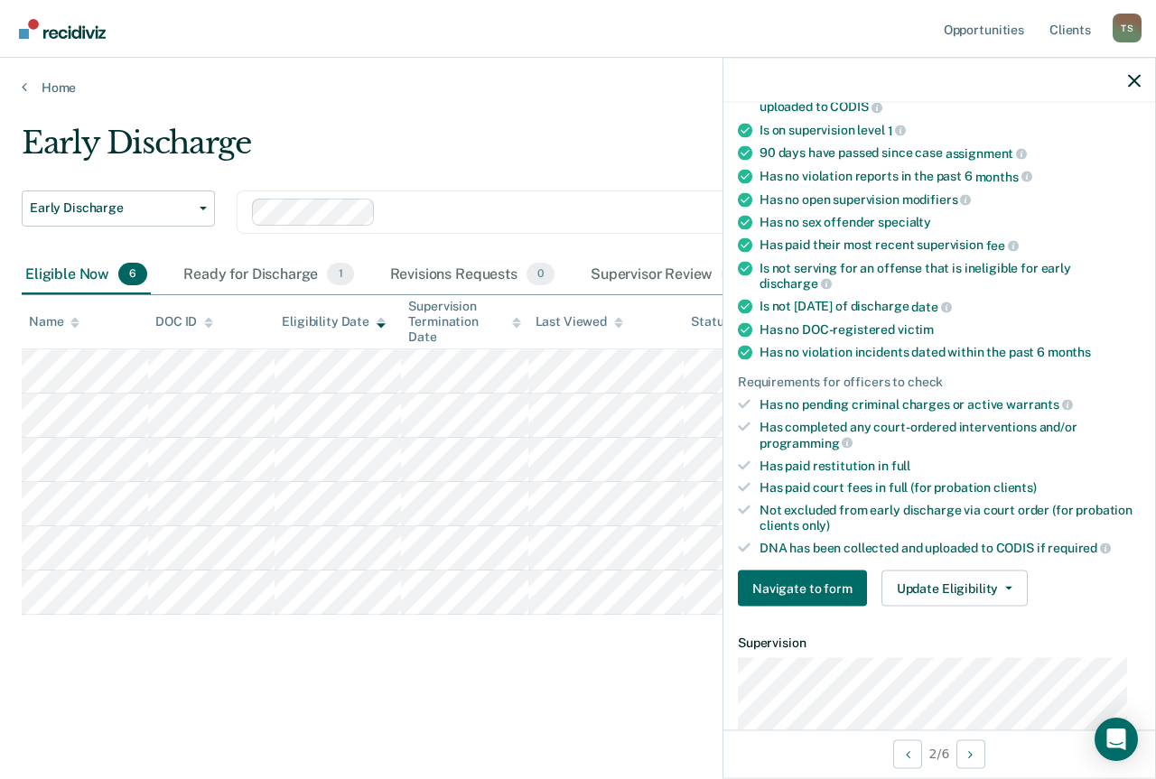
scroll to position [452, 0]
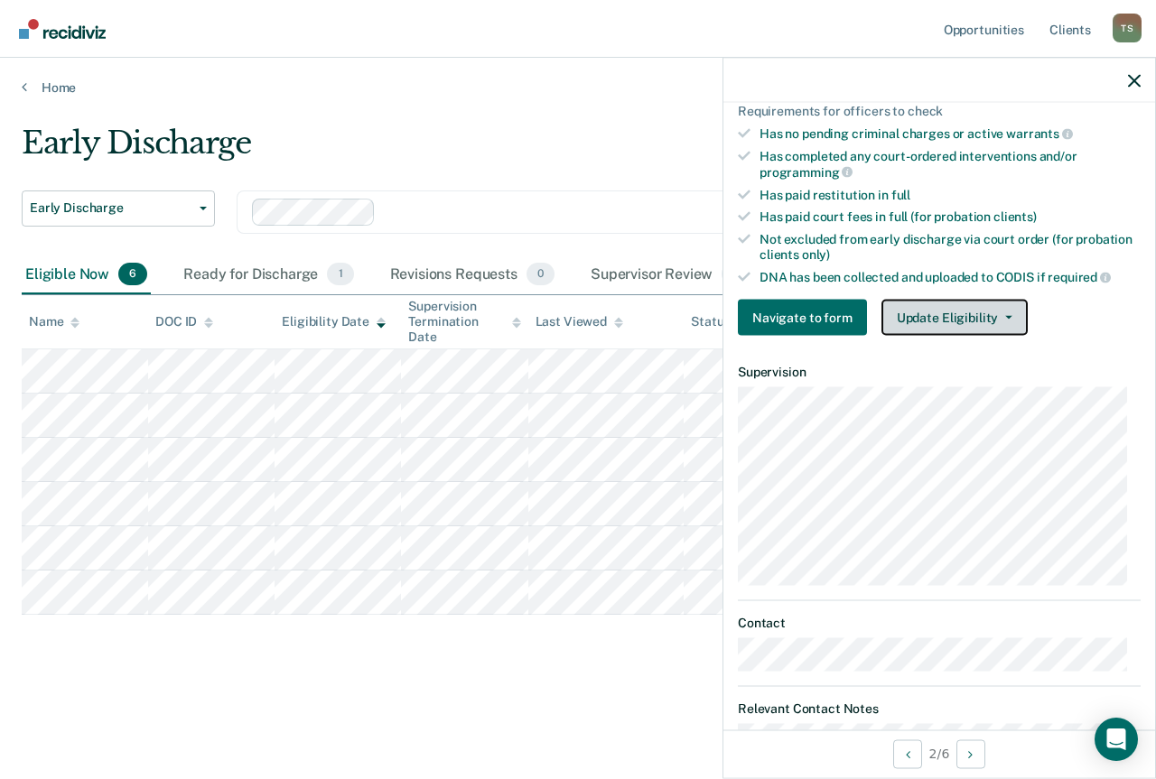
click at [945, 306] on button "Update Eligibility" at bounding box center [954, 318] width 146 height 36
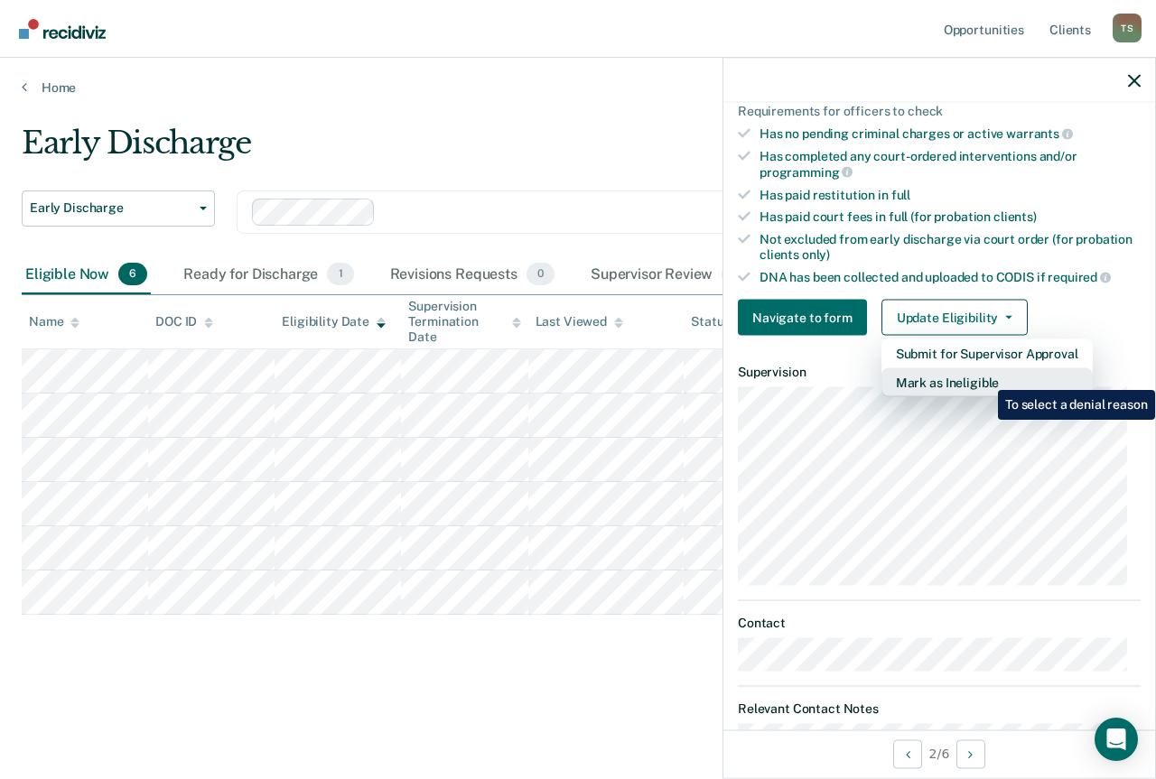
click at [984, 377] on button "Mark as Ineligible" at bounding box center [986, 382] width 211 height 29
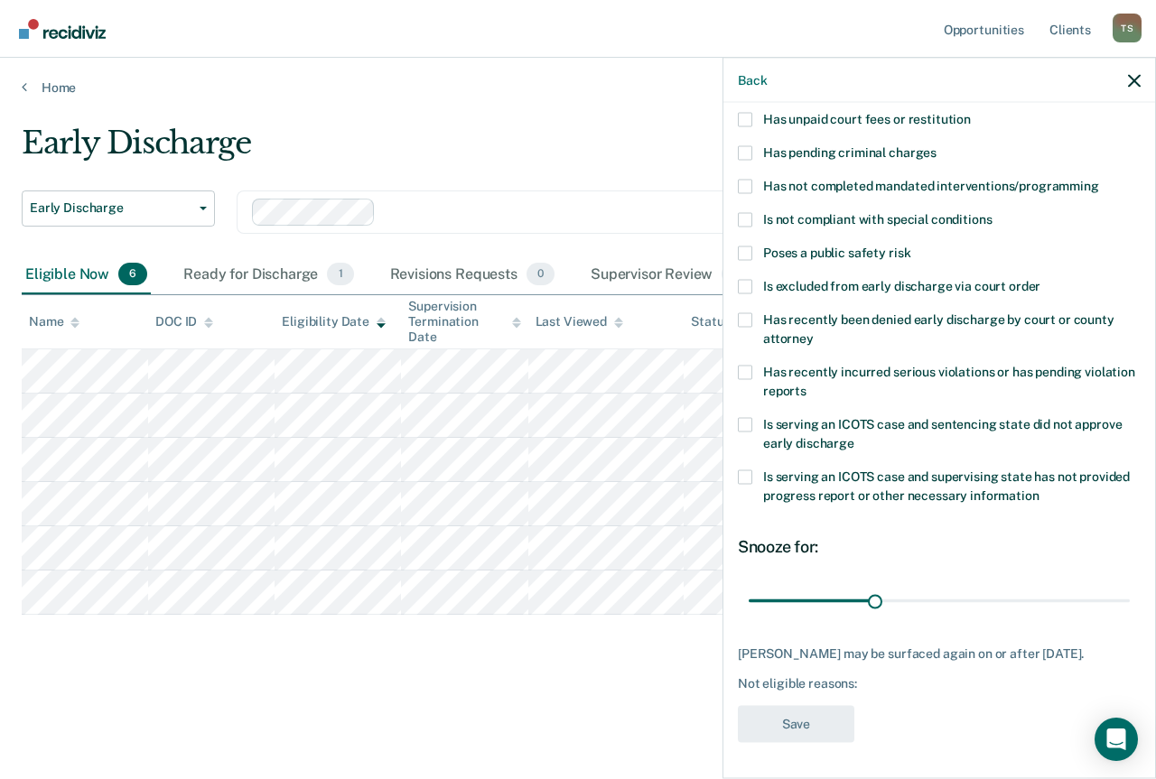
scroll to position [0, 0]
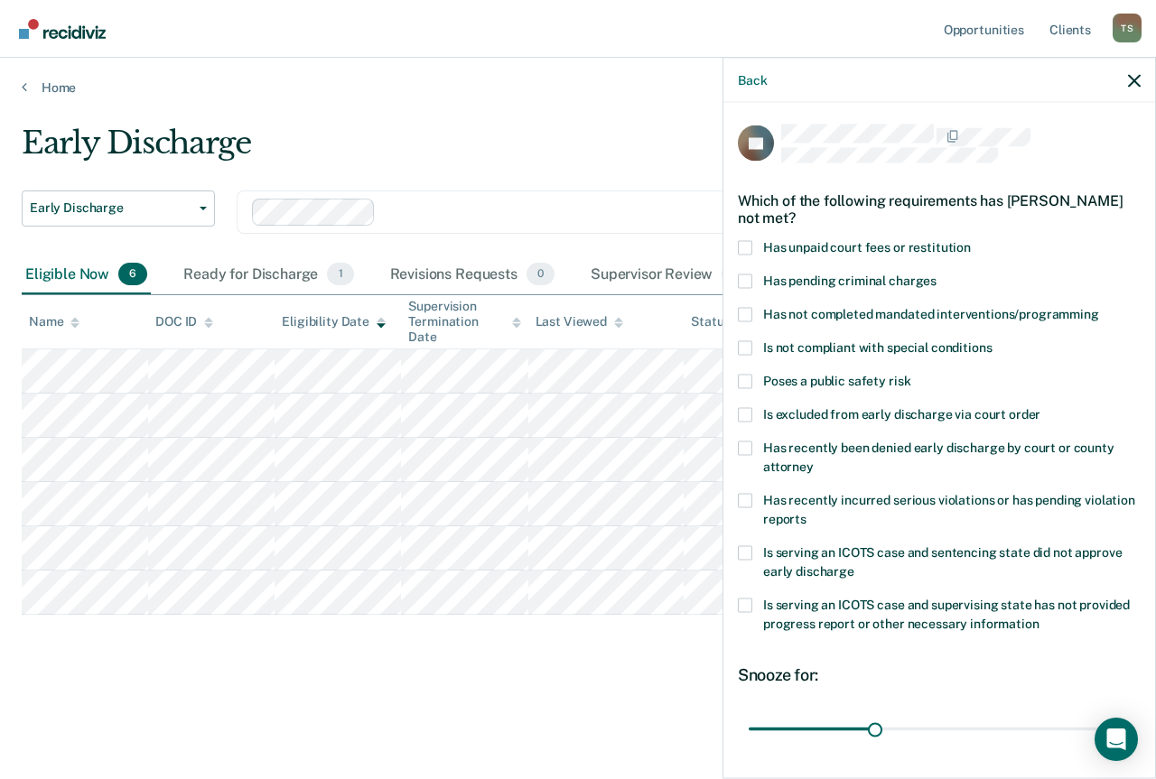
click at [752, 246] on label "Has unpaid court fees or restitution" at bounding box center [939, 249] width 403 height 19
click at [971, 240] on input "Has unpaid court fees or restitution" at bounding box center [971, 240] width 0 height 0
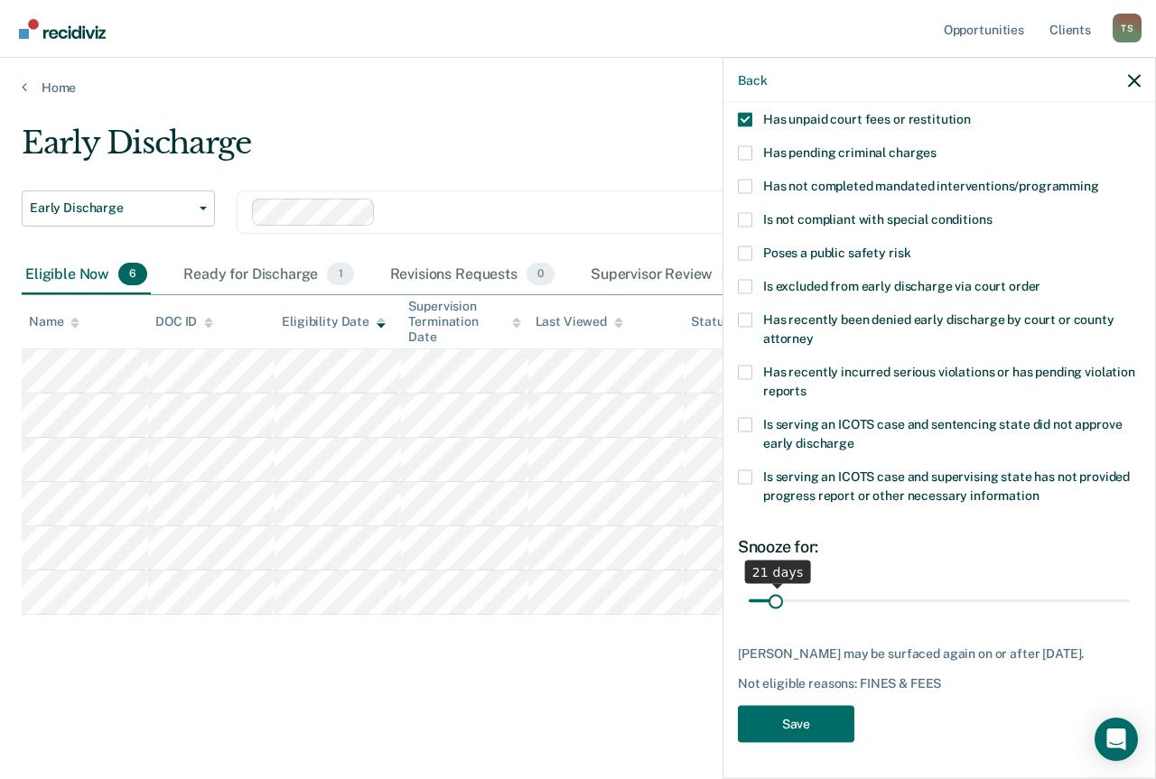
drag, startPoint x: 785, startPoint y: 585, endPoint x: 775, endPoint y: 590, distance: 10.9
click at [775, 590] on input "range" at bounding box center [939, 601] width 381 height 32
type input "18"
click at [772, 590] on input "range" at bounding box center [939, 601] width 381 height 32
click at [815, 724] on button "Save" at bounding box center [796, 723] width 116 height 37
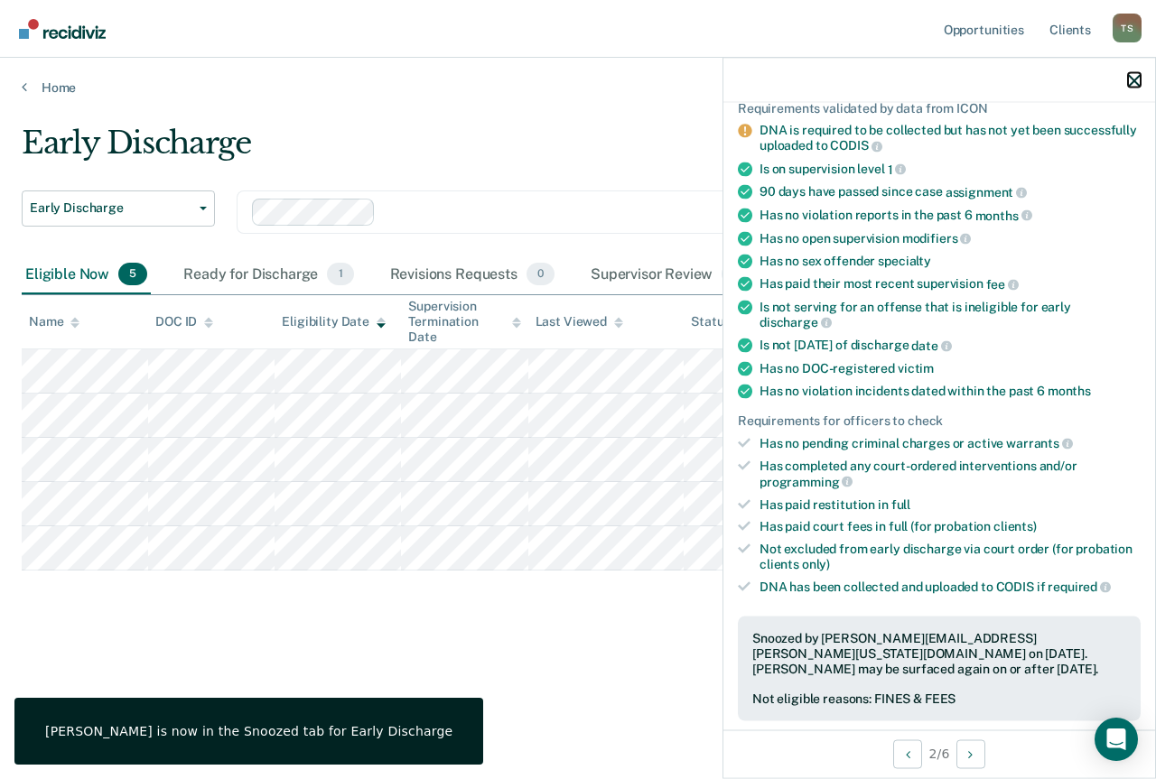
click at [1132, 85] on icon "button" at bounding box center [1134, 80] width 13 height 13
